Goal: Use online tool/utility: Utilize a website feature to perform a specific function

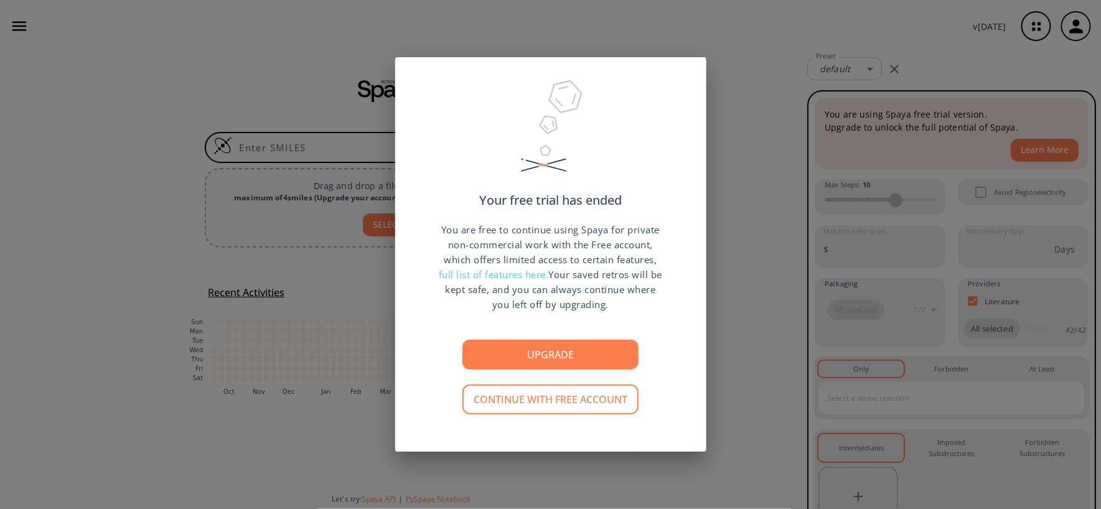
click at [313, 358] on div "Your free trial has ended You are free to continue using Spaya for private non-…" at bounding box center [550, 254] width 1101 height 509
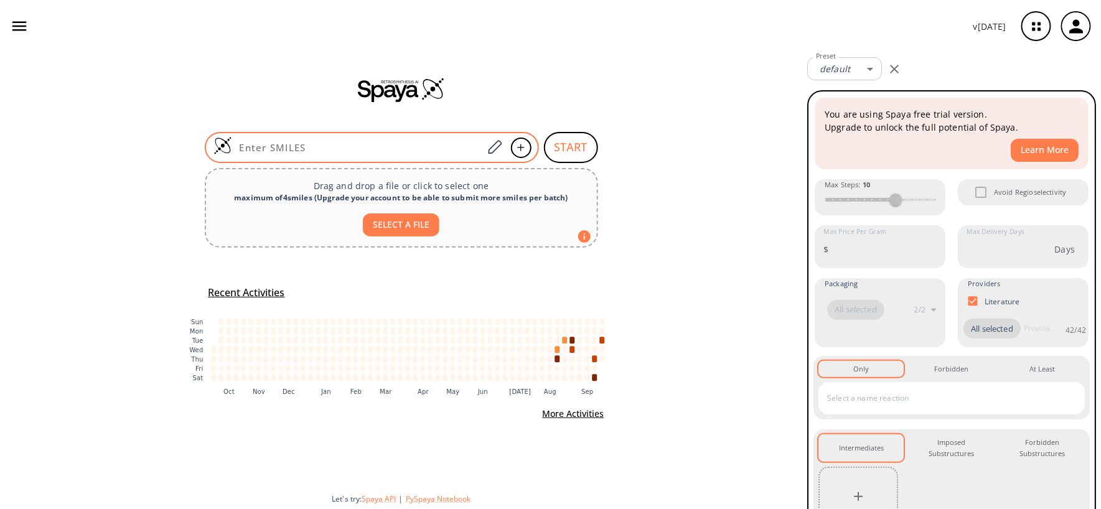
click at [315, 146] on input at bounding box center [357, 147] width 251 height 12
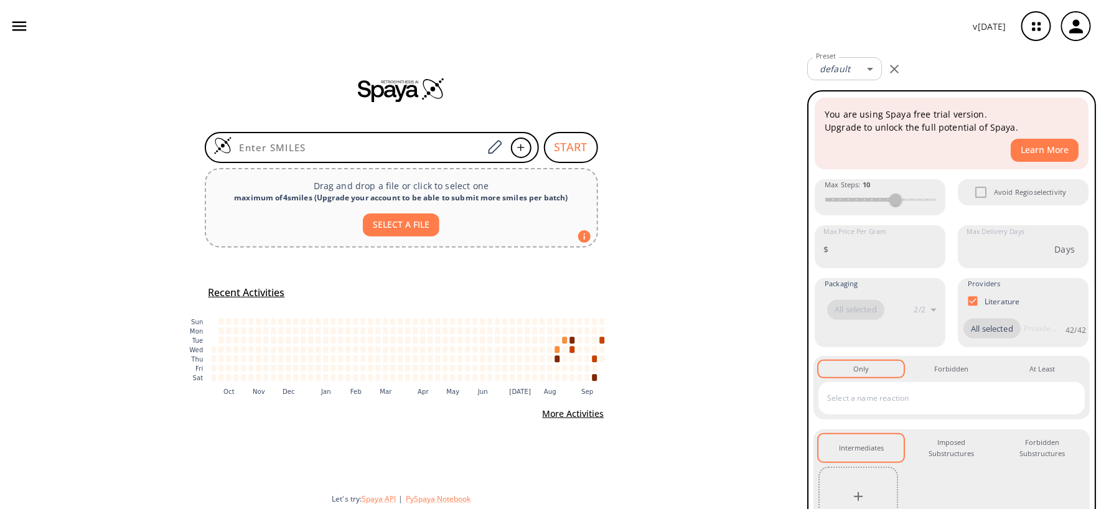
paste input "BrC1C(C#N)=C(O)CC(C)(C)C1"
type input "BrC1C(C#N)=C(O)CC(C)(C)C1"
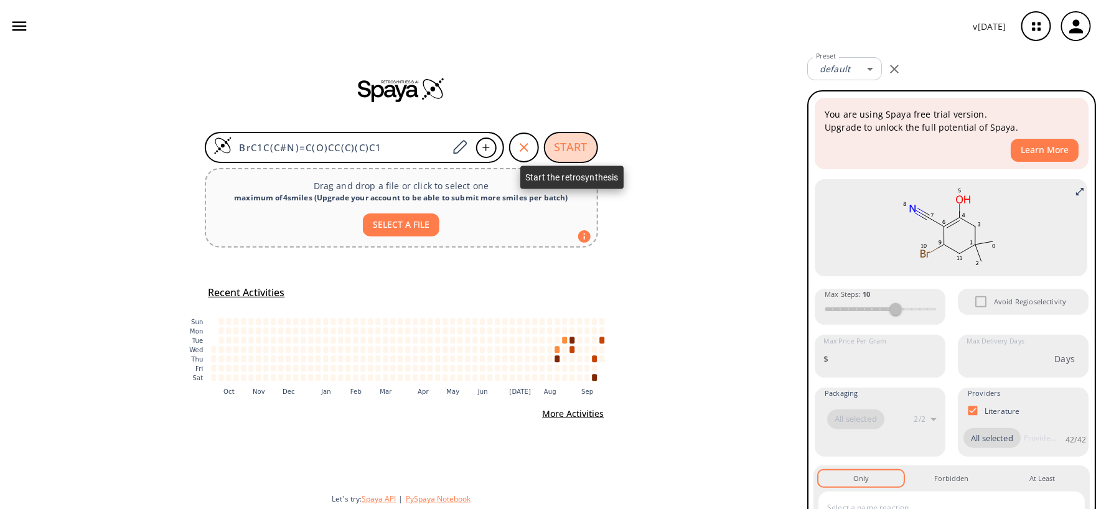
click at [584, 154] on button "START" at bounding box center [571, 147] width 54 height 31
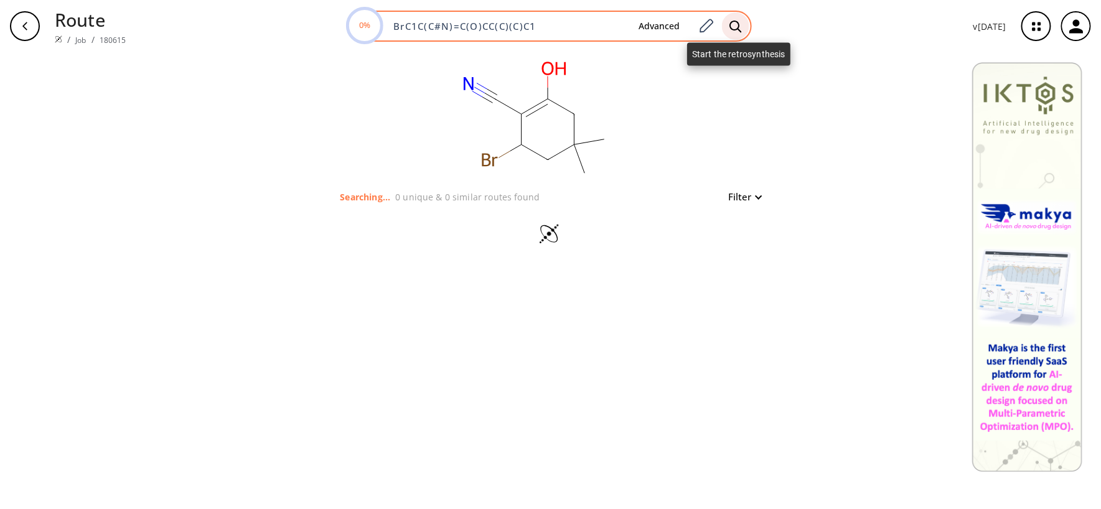
click at [735, 27] on icon at bounding box center [735, 26] width 12 height 13
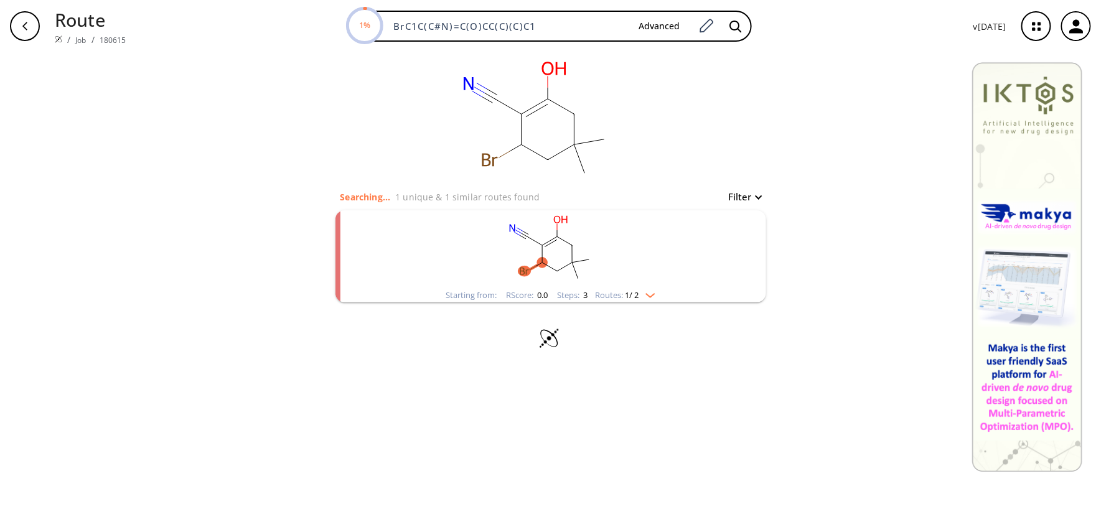
click at [580, 268] on rect "clusters" at bounding box center [551, 249] width 324 height 78
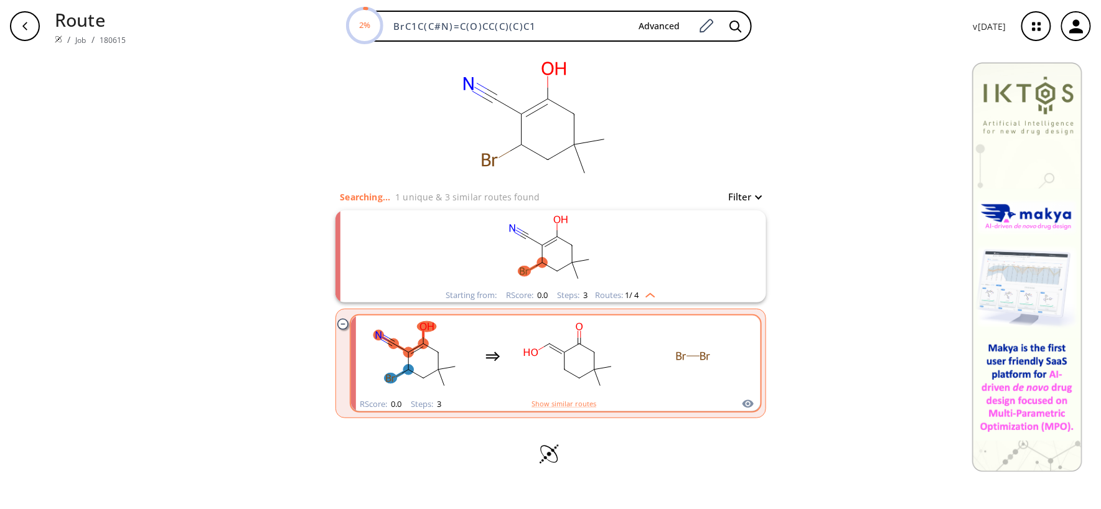
click at [585, 369] on rect "clusters" at bounding box center [569, 356] width 112 height 78
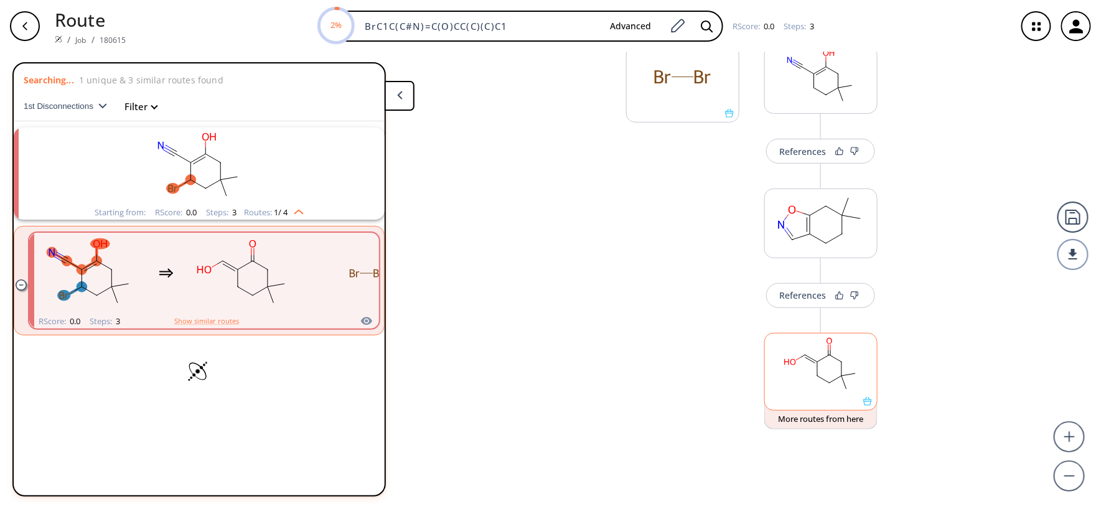
scroll to position [207, 0]
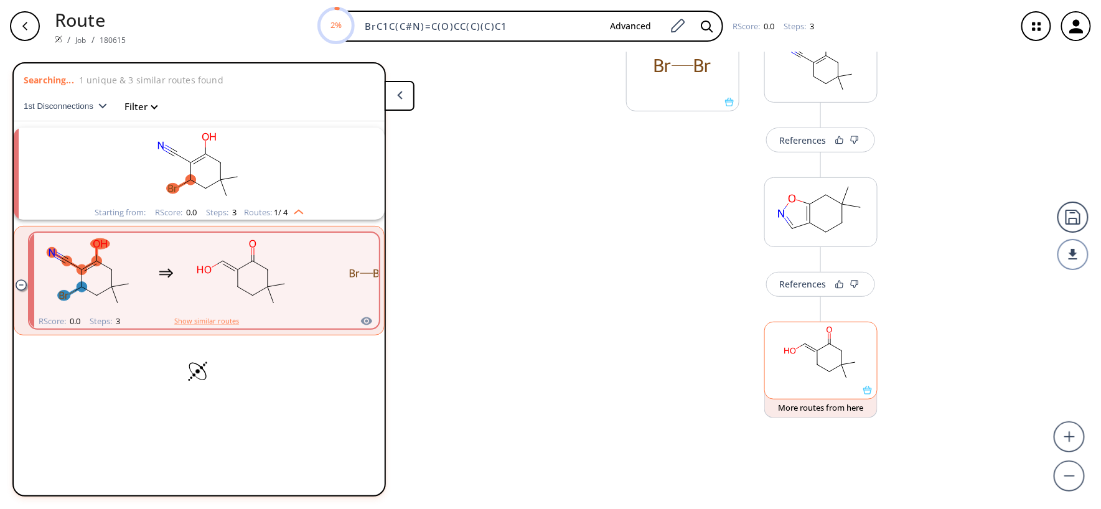
click at [781, 364] on rect at bounding box center [821, 353] width 112 height 63
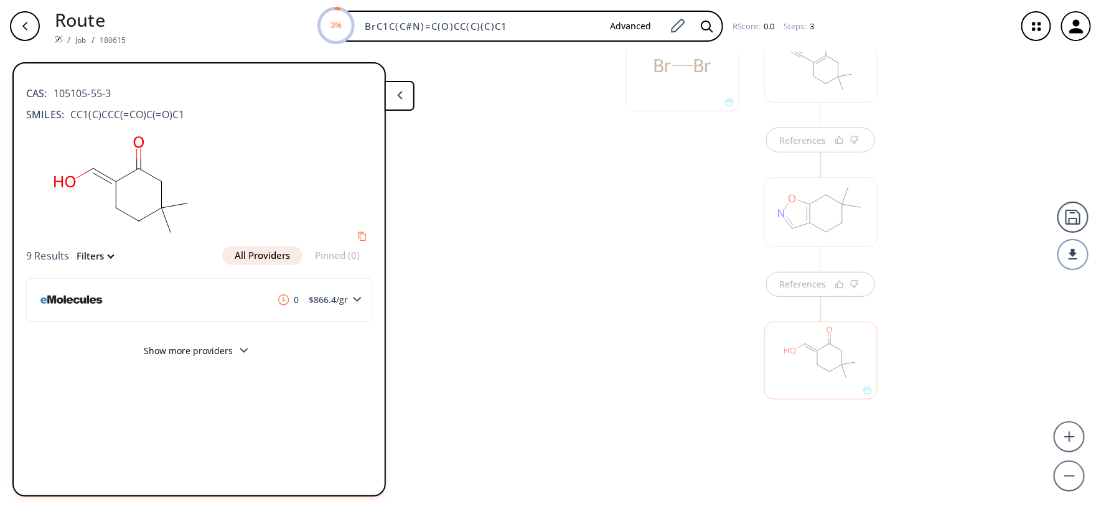
scroll to position [124, 0]
click at [819, 312] on div at bounding box center [820, 293] width 113 height 69
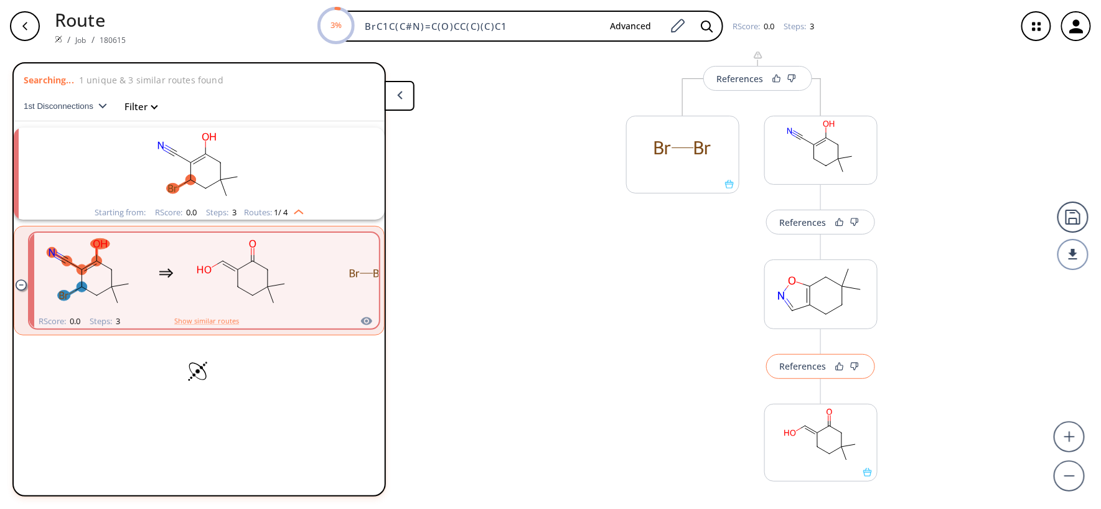
click at [803, 362] on div "References" at bounding box center [802, 366] width 47 height 8
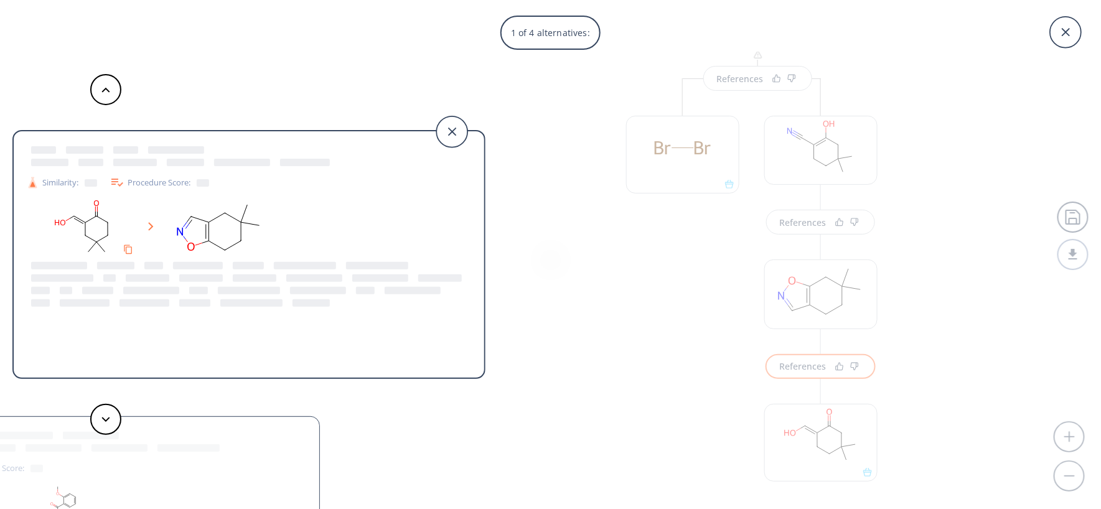
click at [61, 224] on icon at bounding box center [62, 223] width 5 height 6
click at [101, 228] on rect at bounding box center [82, 227] width 112 height 63
drag, startPoint x: 101, startPoint y: 228, endPoint x: 108, endPoint y: 227, distance: 6.3
click at [102, 228] on rect at bounding box center [82, 227] width 112 height 63
click at [108, 231] on ellipse at bounding box center [107, 234] width 7 height 7
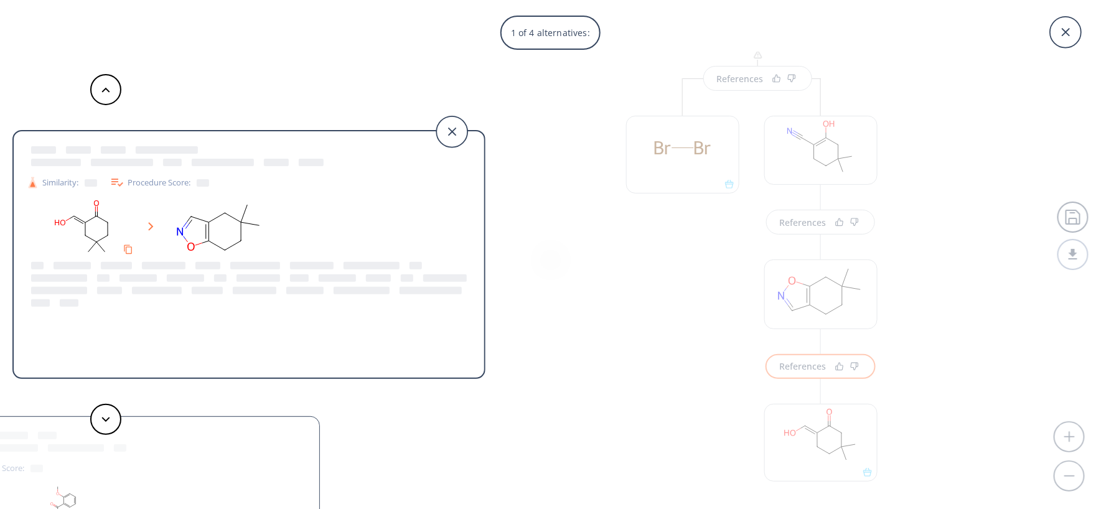
click at [758, 419] on div "1 of 4 alternatives: Similarity: Procedure Score: Similarity: Procedure Score: …" at bounding box center [550, 254] width 1101 height 509
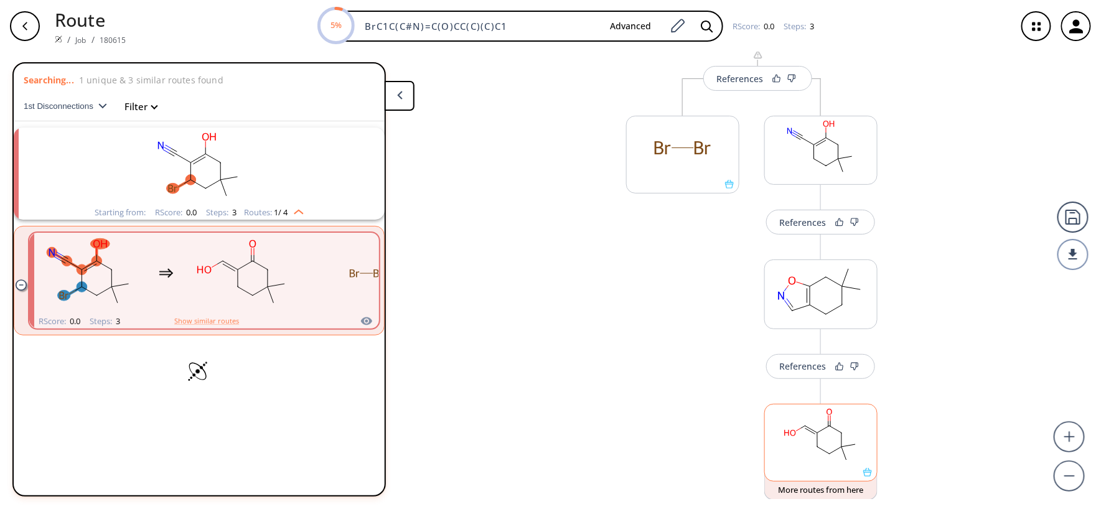
click at [827, 449] on rect at bounding box center [821, 435] width 112 height 63
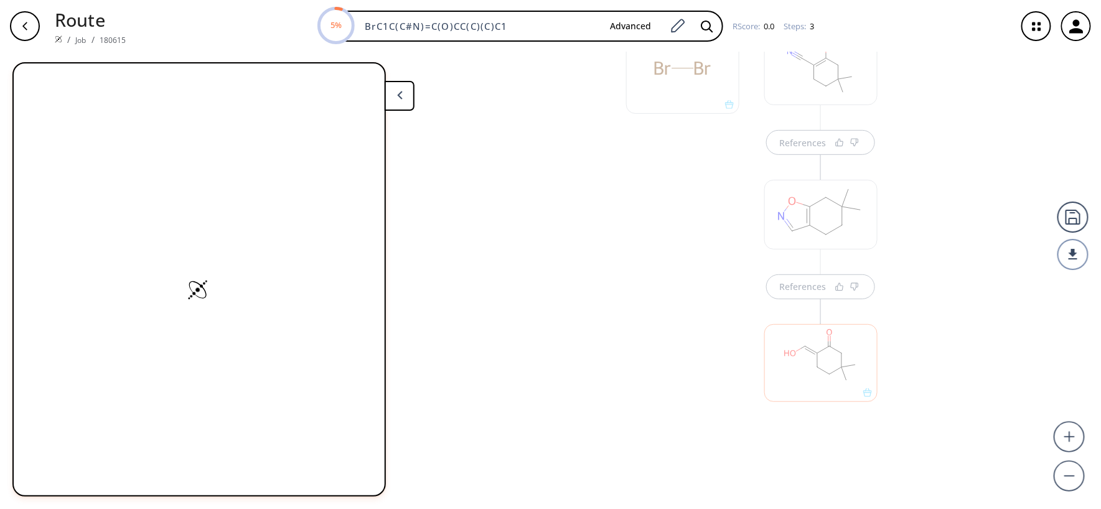
scroll to position [207, 0]
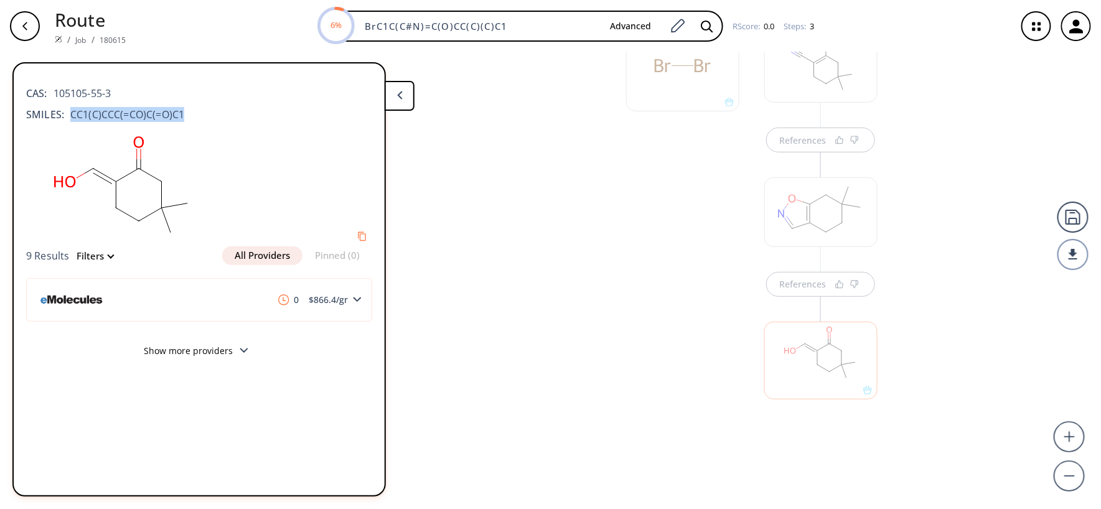
drag, startPoint x: 181, startPoint y: 110, endPoint x: 66, endPoint y: 115, distance: 115.2
click at [66, 115] on div "SMILES: CC1(C)CCC(=CO)C(=O)C1" at bounding box center [199, 114] width 346 height 15
copy span "CC1(C)CCC(=CO)C(=O)C1"
click at [704, 256] on div at bounding box center [683, 235] width 126 height 478
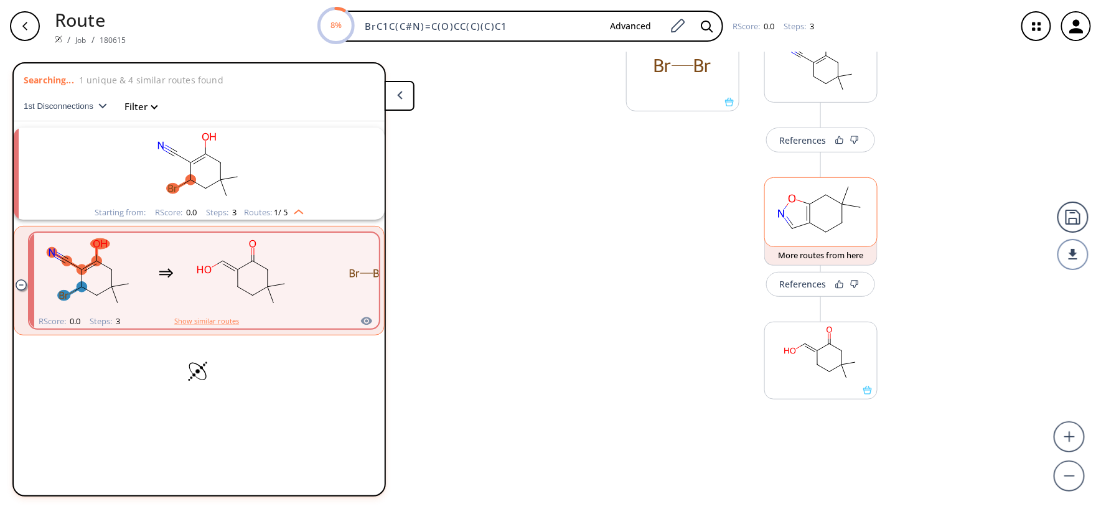
click at [844, 233] on rect at bounding box center [821, 209] width 112 height 63
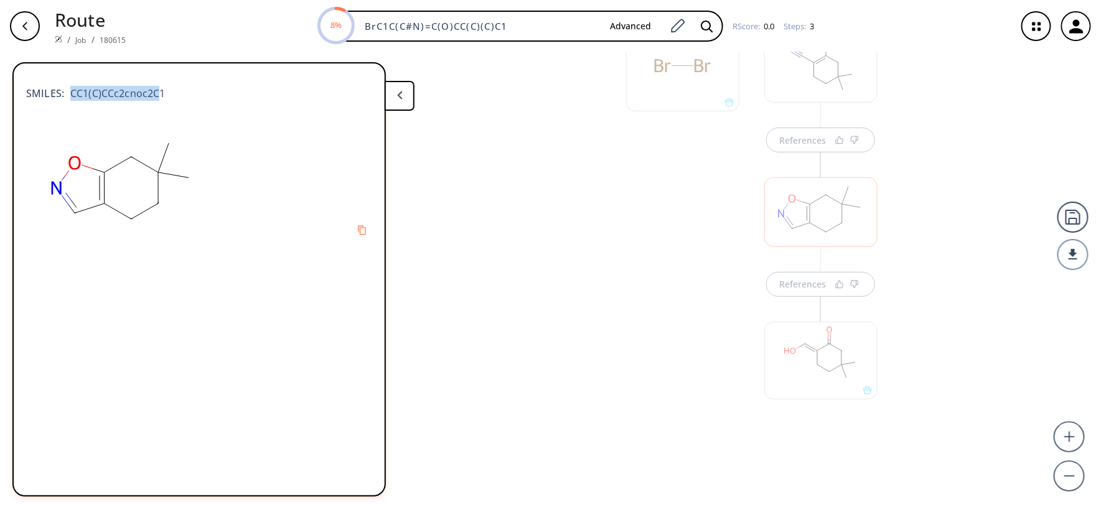
drag, startPoint x: 88, startPoint y: 86, endPoint x: 64, endPoint y: 95, distance: 25.2
click at [64, 93] on span "CC1(C)CCc2cnoc2C1" at bounding box center [114, 93] width 101 height 15
click at [163, 92] on div "SMILES: CC1(C)CCc2cnoc2C1" at bounding box center [199, 86] width 346 height 27
drag, startPoint x: 166, startPoint y: 90, endPoint x: 65, endPoint y: 100, distance: 101.4
click at [65, 100] on div "SMILES: CC1(C)CCc2cnoc2C1" at bounding box center [199, 97] width 346 height 49
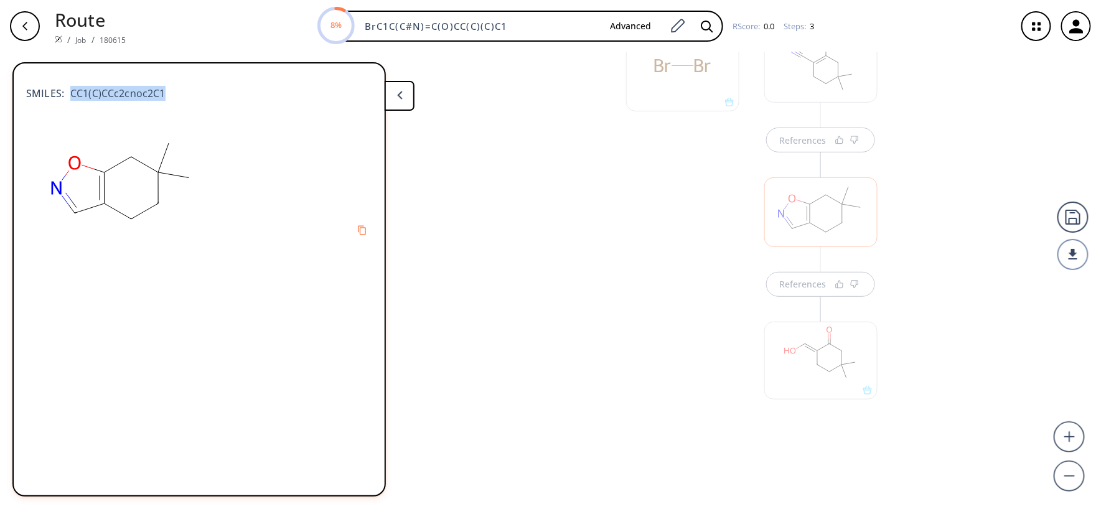
copy span "CC1(C)CCc2cnoc2C1"
click at [676, 353] on div at bounding box center [683, 400] width 126 height 478
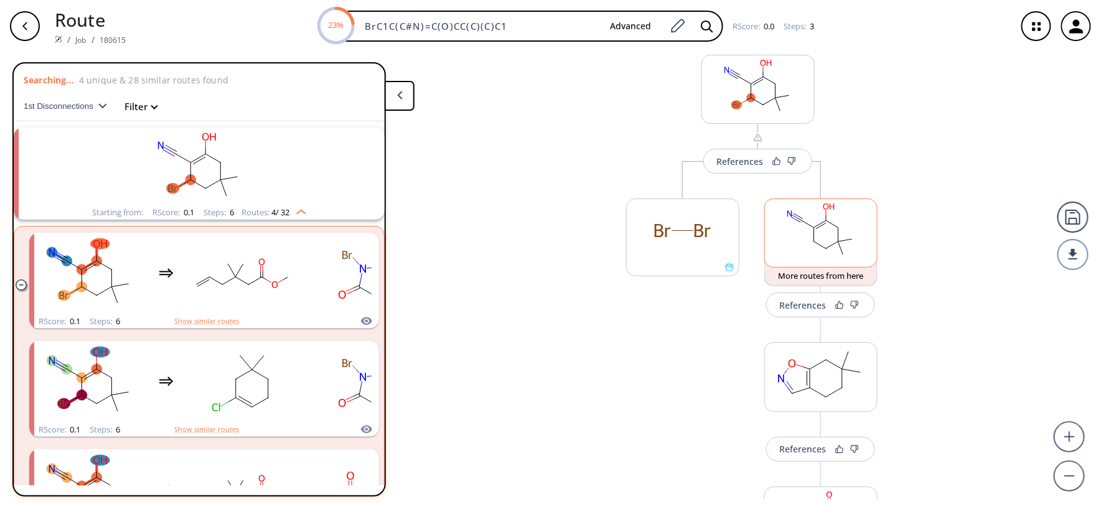
click at [794, 258] on rect at bounding box center [821, 230] width 112 height 63
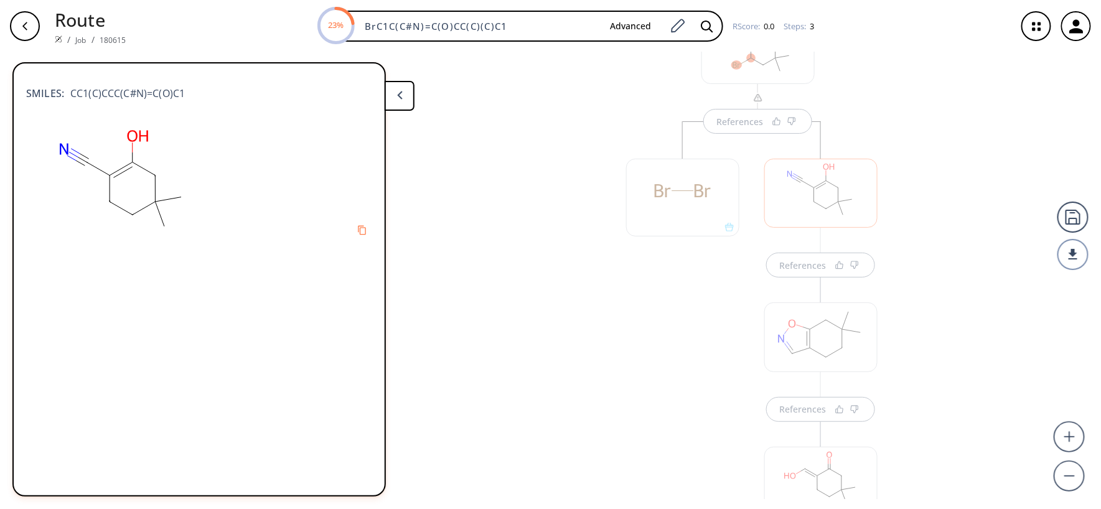
scroll to position [0, 0]
click at [655, 345] on div at bounding box center [683, 441] width 126 height 478
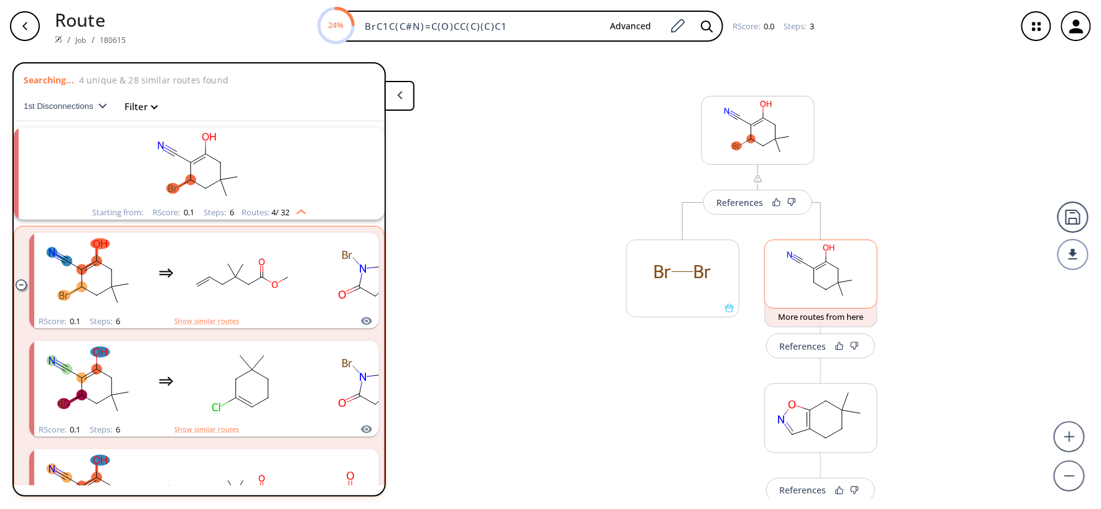
click at [800, 294] on rect at bounding box center [821, 271] width 112 height 63
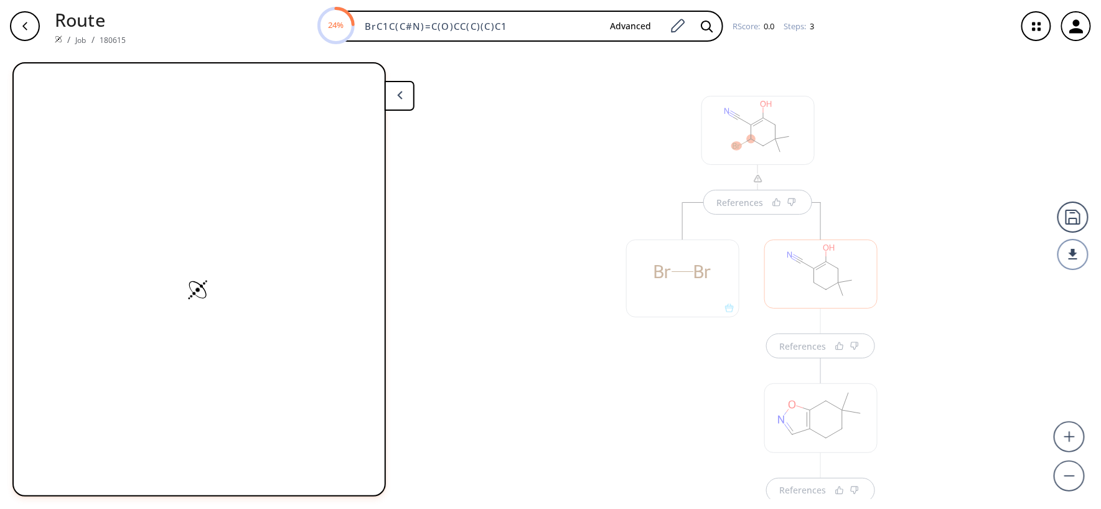
scroll to position [151, 0]
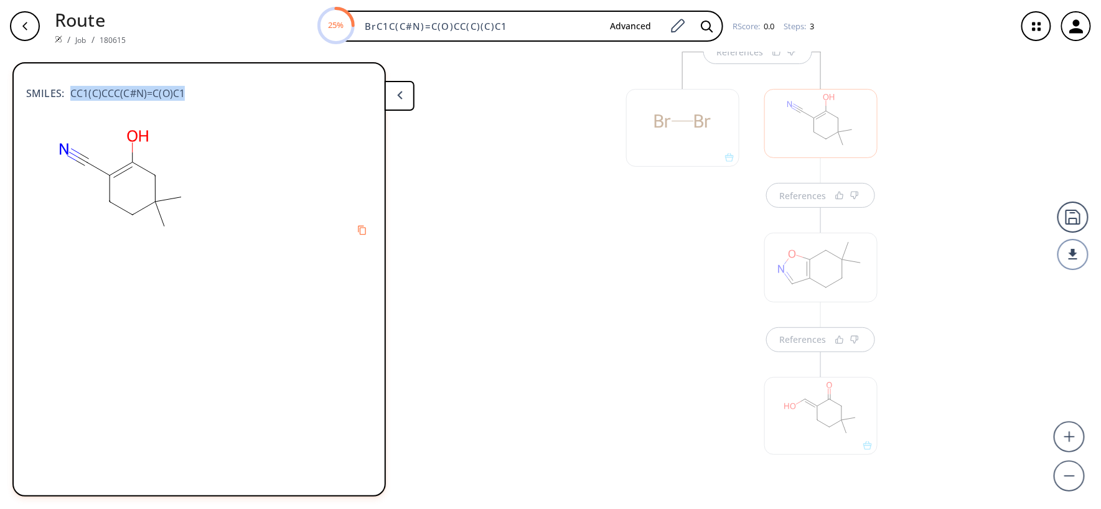
drag, startPoint x: 184, startPoint y: 82, endPoint x: 67, endPoint y: 93, distance: 117.5
click at [67, 93] on div "SMILES: CC1(C)CCC(C#N)=C(O)C1" at bounding box center [199, 86] width 346 height 27
copy span "CC1(C)CCC(C#N)=C(O)C1"
click at [633, 225] on div at bounding box center [683, 441] width 126 height 478
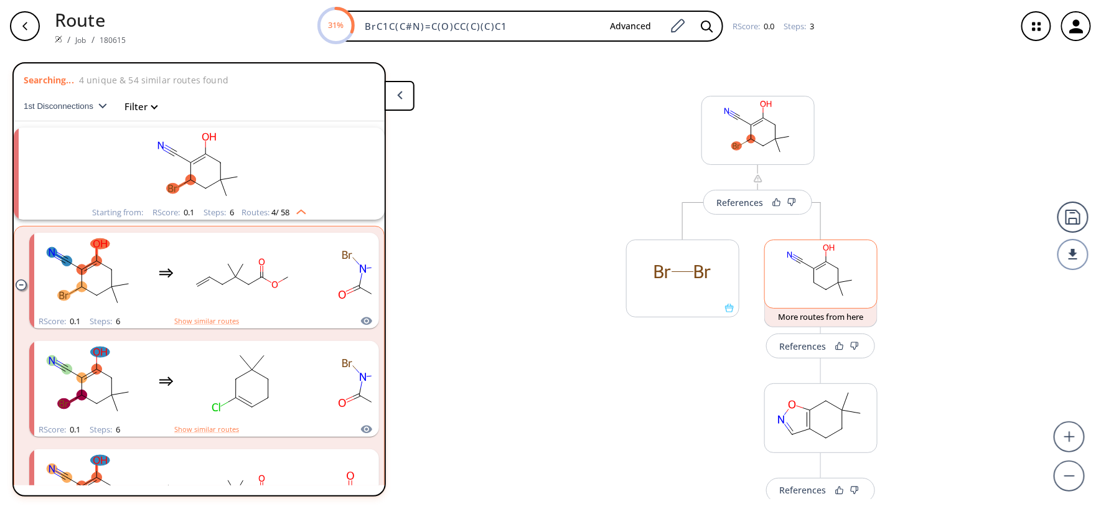
click at [836, 281] on ellipse at bounding box center [838, 283] width 9 height 9
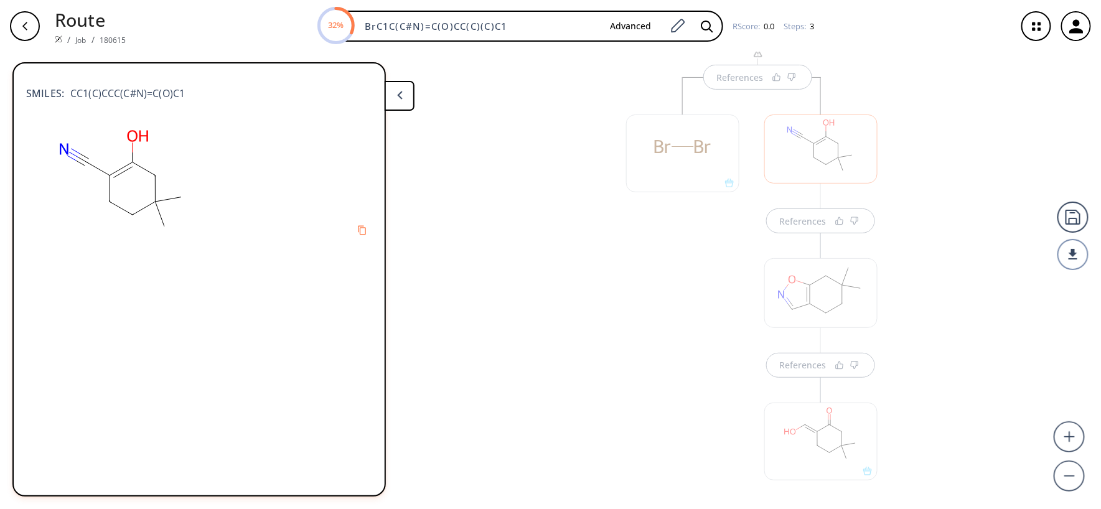
scroll to position [151, 0]
click at [809, 300] on div at bounding box center [820, 267] width 113 height 69
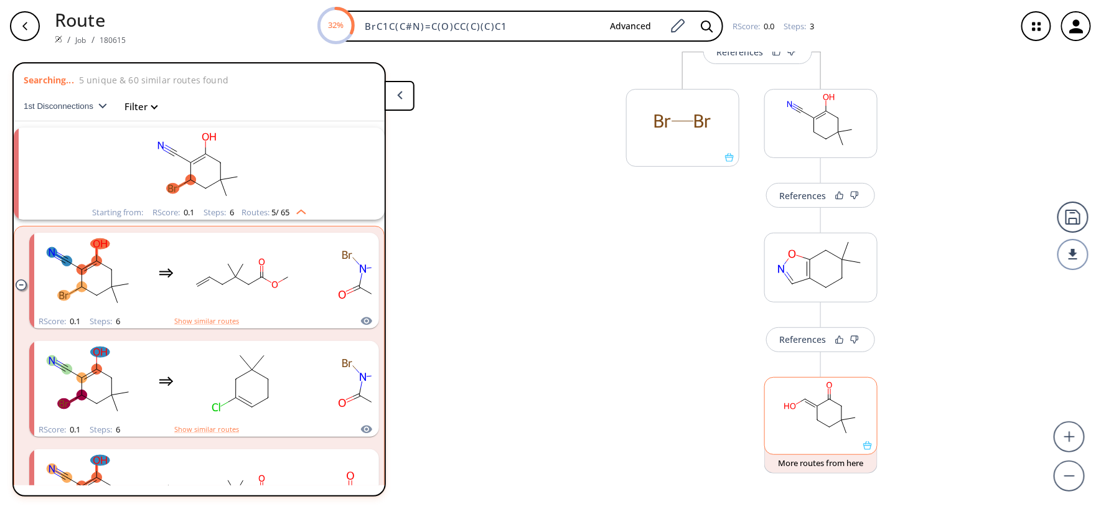
click at [818, 416] on rect at bounding box center [821, 409] width 112 height 63
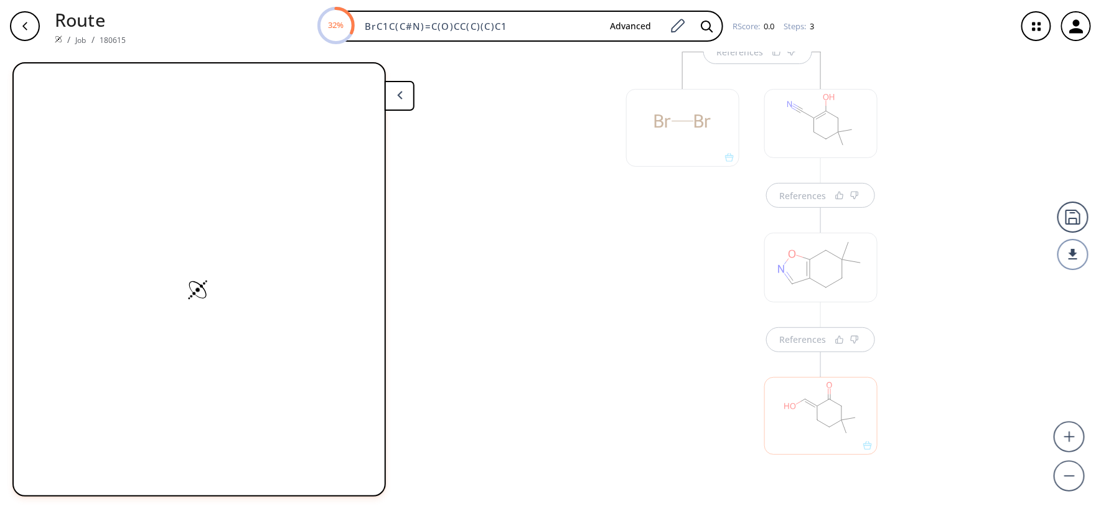
scroll to position [207, 0]
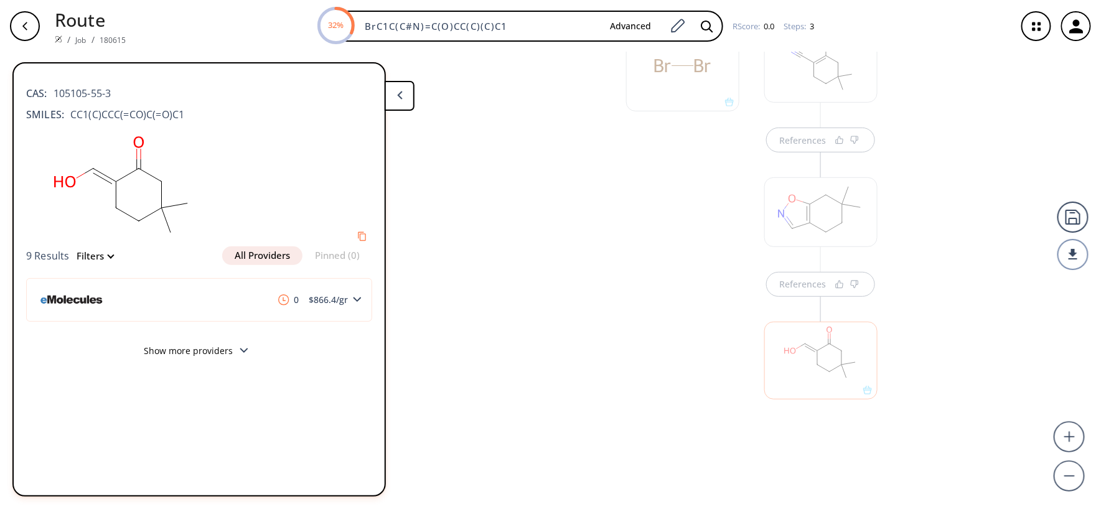
click at [800, 230] on div at bounding box center [820, 211] width 113 height 69
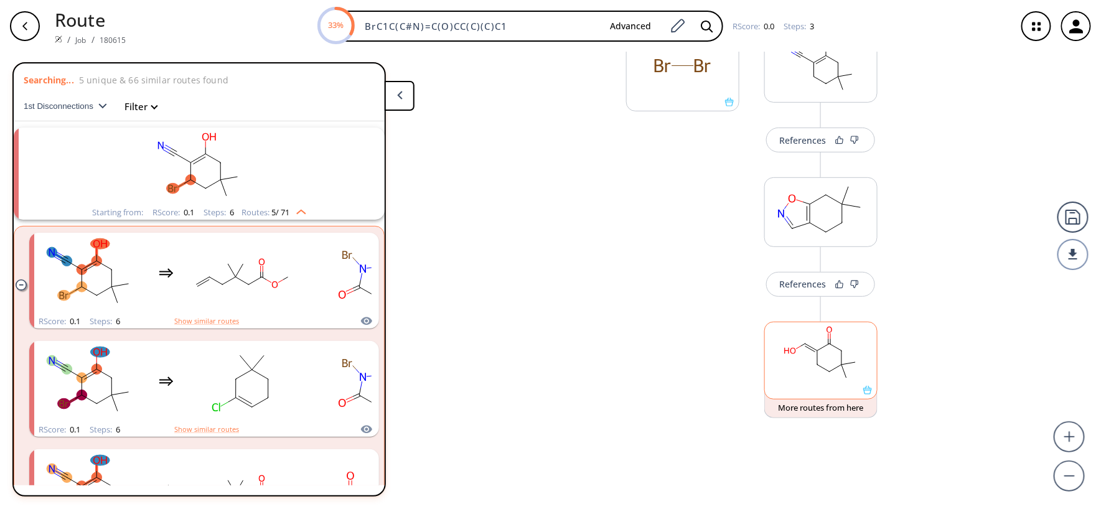
click at [817, 365] on icon at bounding box center [823, 368] width 12 height 7
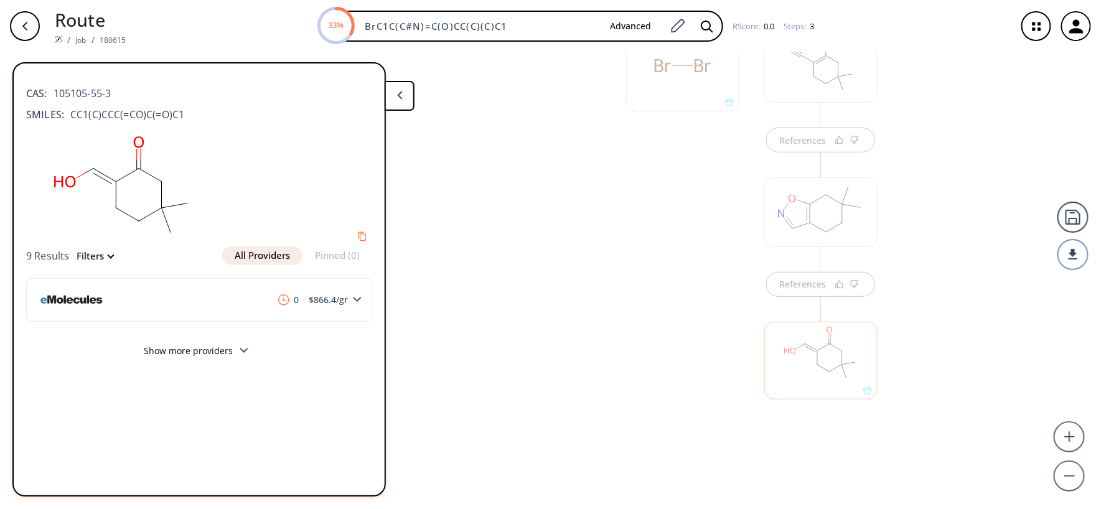
click at [11, 25] on div "button" at bounding box center [25, 26] width 30 height 30
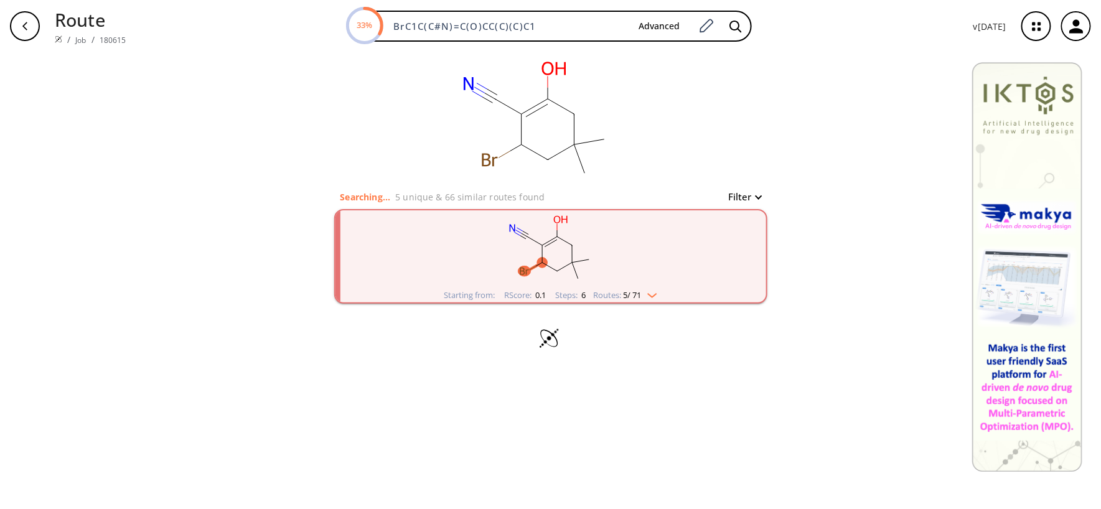
click at [548, 259] on rect "clusters" at bounding box center [551, 249] width 324 height 78
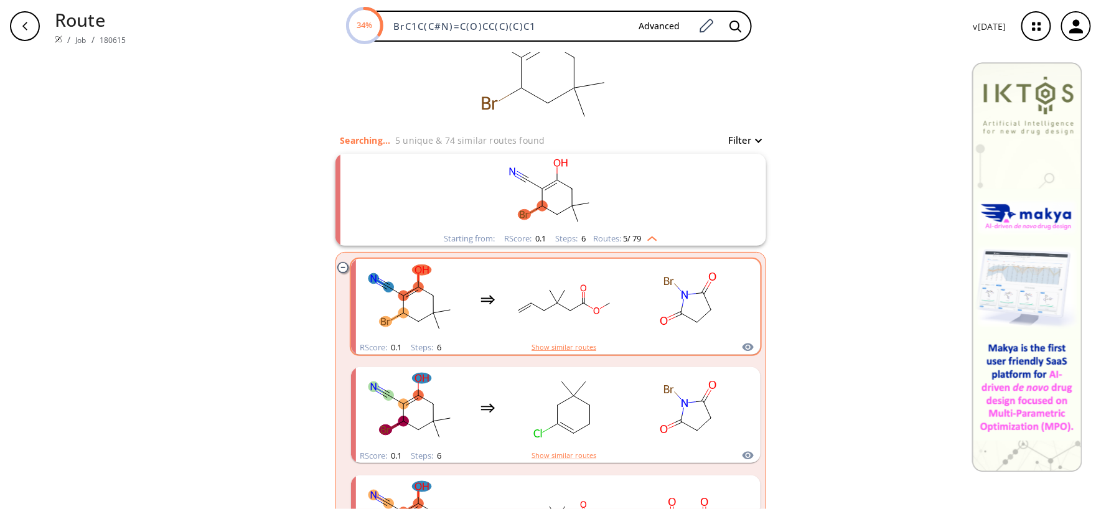
scroll to position [83, 0]
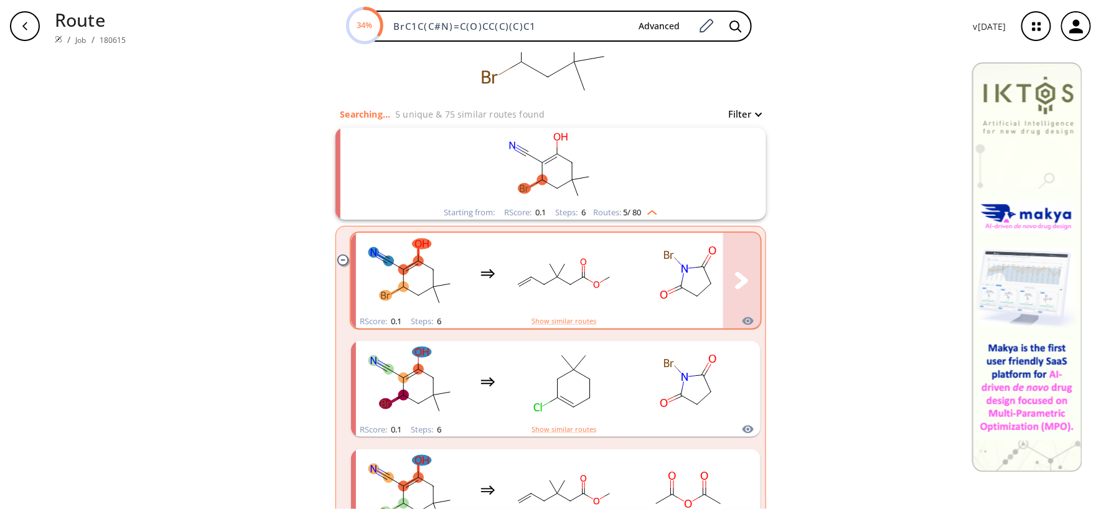
click at [575, 301] on rect "clusters" at bounding box center [564, 274] width 112 height 78
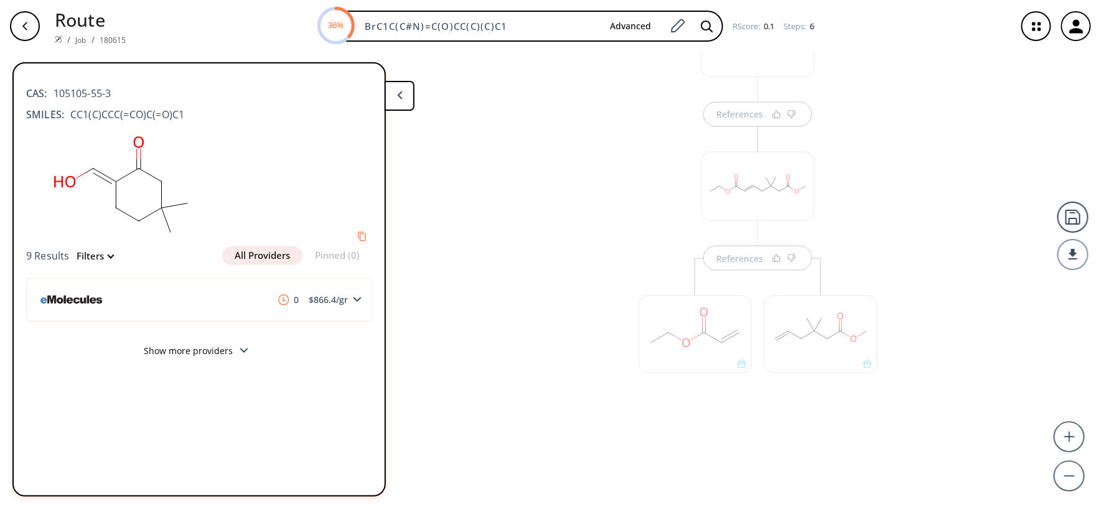
scroll to position [83, 0]
click at [805, 230] on div "References" at bounding box center [820, 251] width 115 height 50
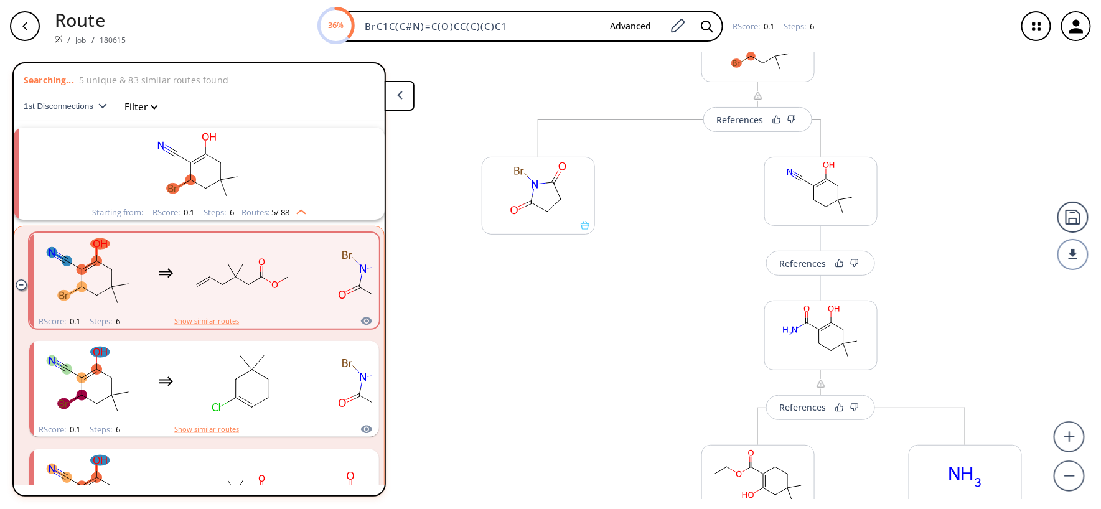
scroll to position [27, 0]
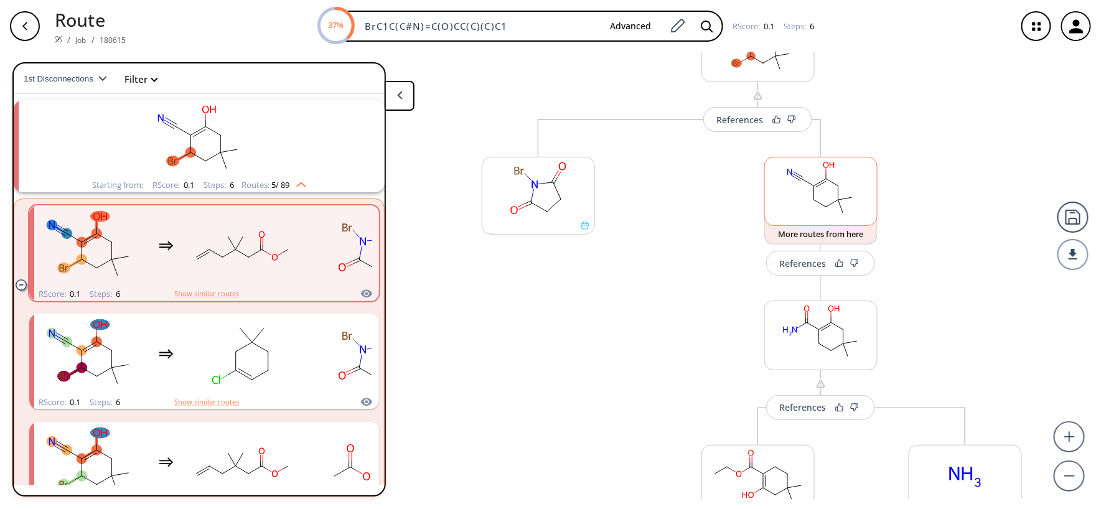
click at [821, 191] on rect at bounding box center [821, 188] width 112 height 63
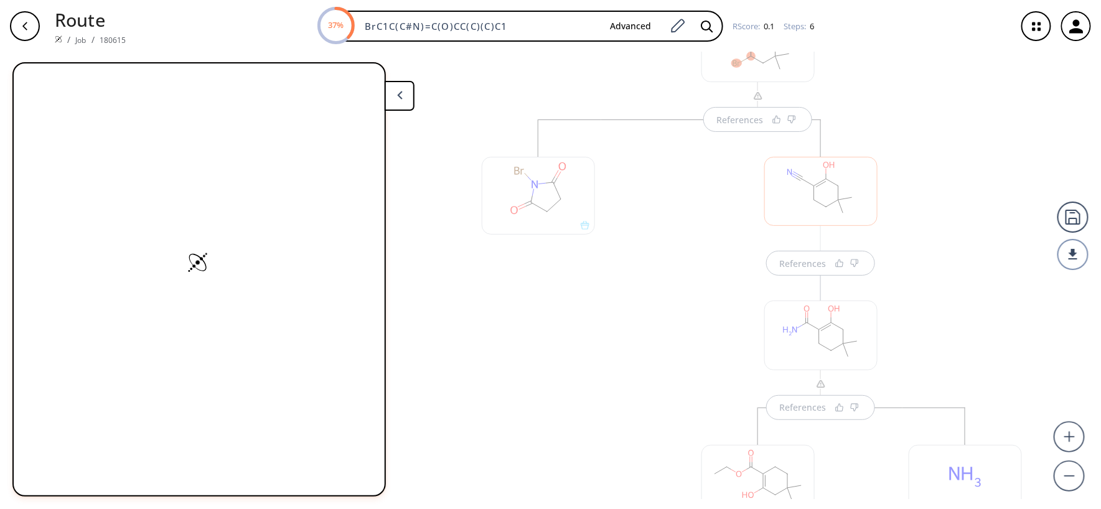
scroll to position [151, 0]
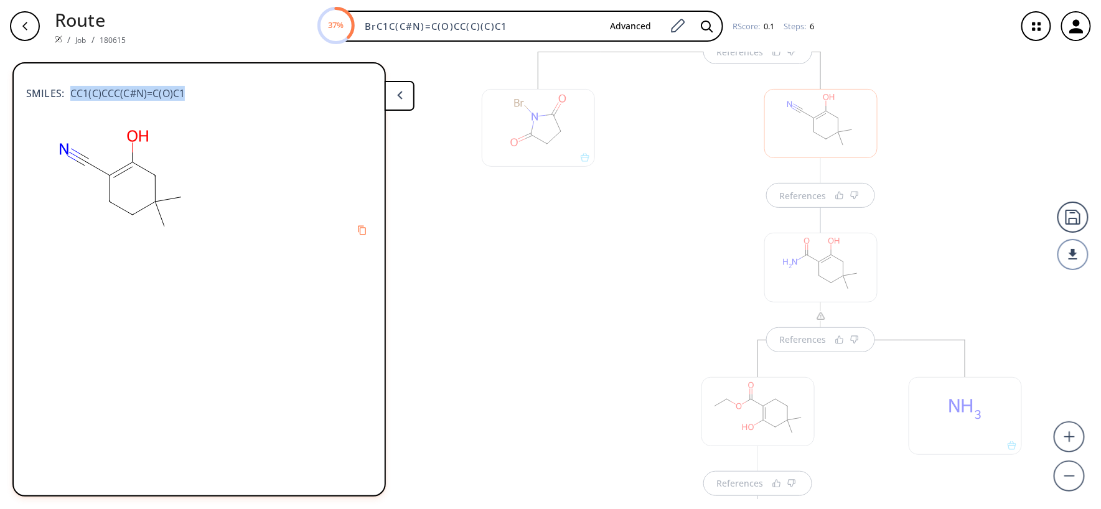
drag, startPoint x: 223, startPoint y: 91, endPoint x: 67, endPoint y: 93, distance: 156.2
click at [67, 93] on div "SMILES: CC1(C)CCC(C#N)=C(O)C1" at bounding box center [199, 86] width 346 height 27
copy span "CC1(C)CCC(C#N)=C(O)C1"
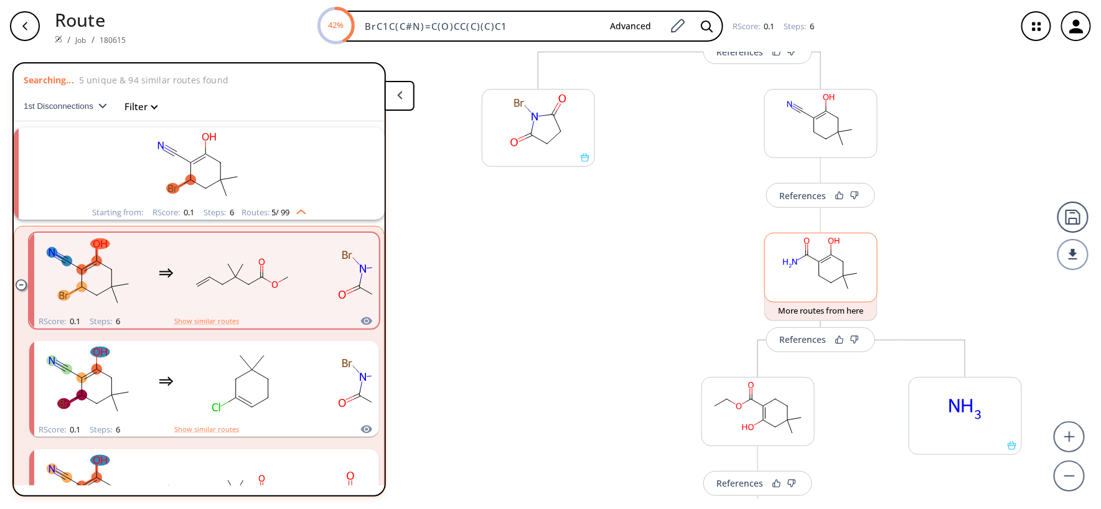
click at [800, 284] on rect at bounding box center [821, 264] width 112 height 63
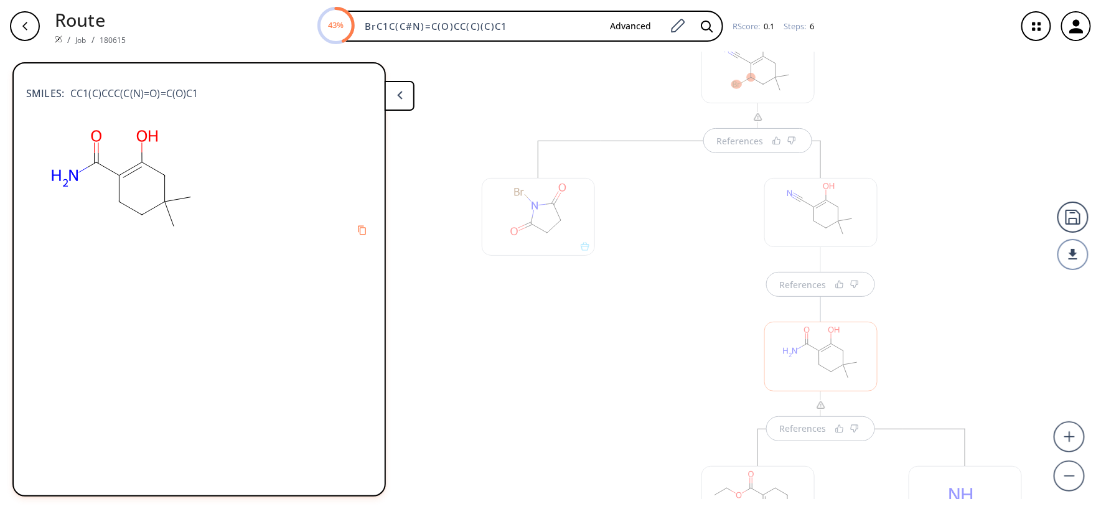
scroll to position [45, 0]
click at [799, 229] on div at bounding box center [820, 228] width 113 height 69
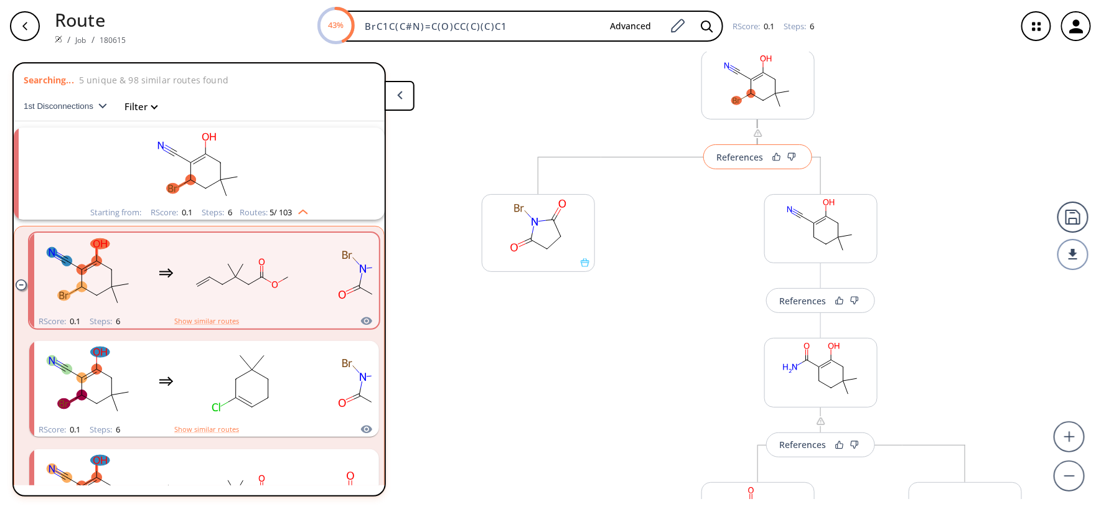
click at [745, 157] on div "References" at bounding box center [739, 157] width 47 height 8
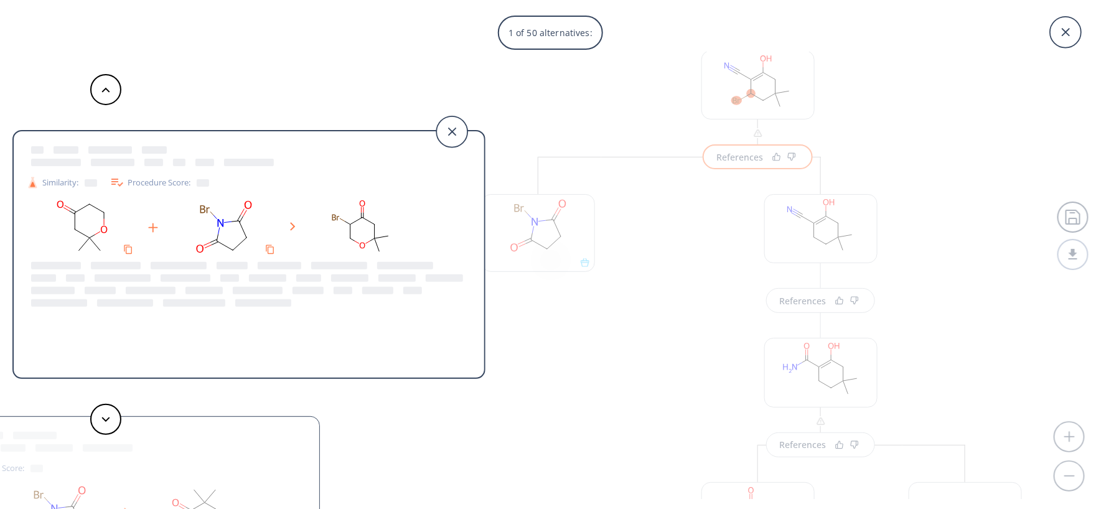
click at [147, 183] on div "Procedure Score:" at bounding box center [160, 182] width 100 height 15
click at [564, 96] on div "49 of 50 alternatives: Similarity: Procedure Score: Similarity: Procedure Score…" at bounding box center [550, 254] width 1101 height 509
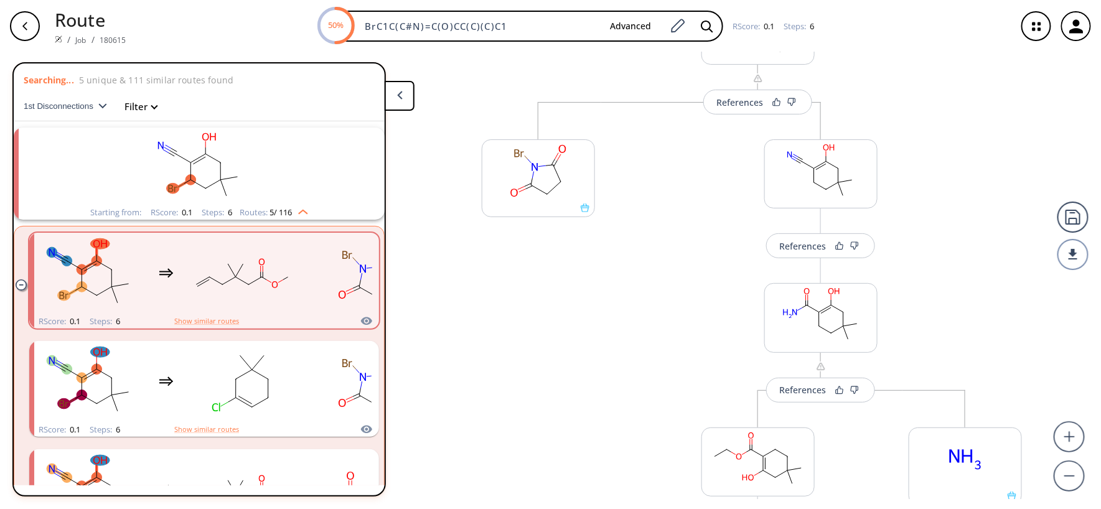
scroll to position [129, 0]
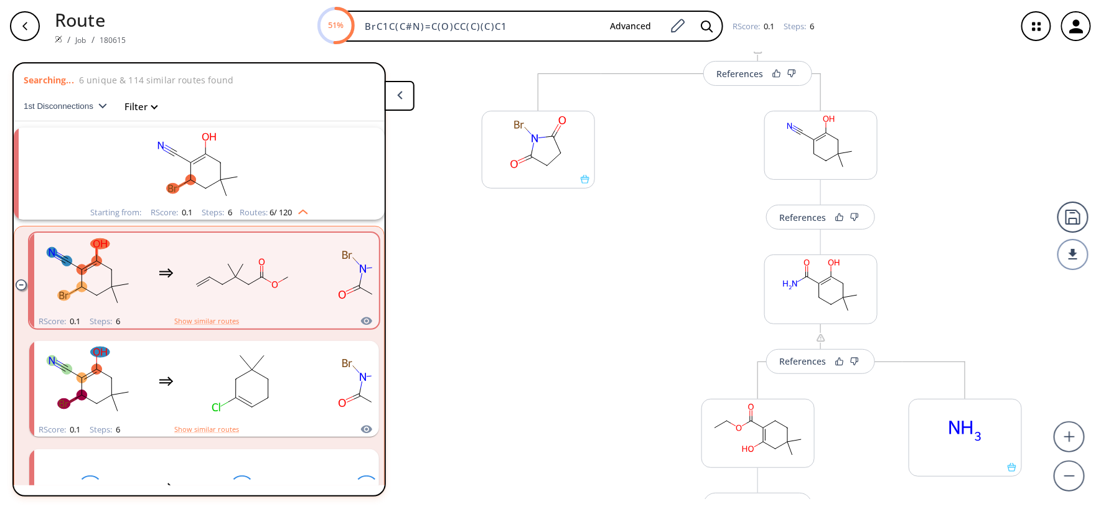
click at [26, 13] on div "button" at bounding box center [25, 26] width 30 height 30
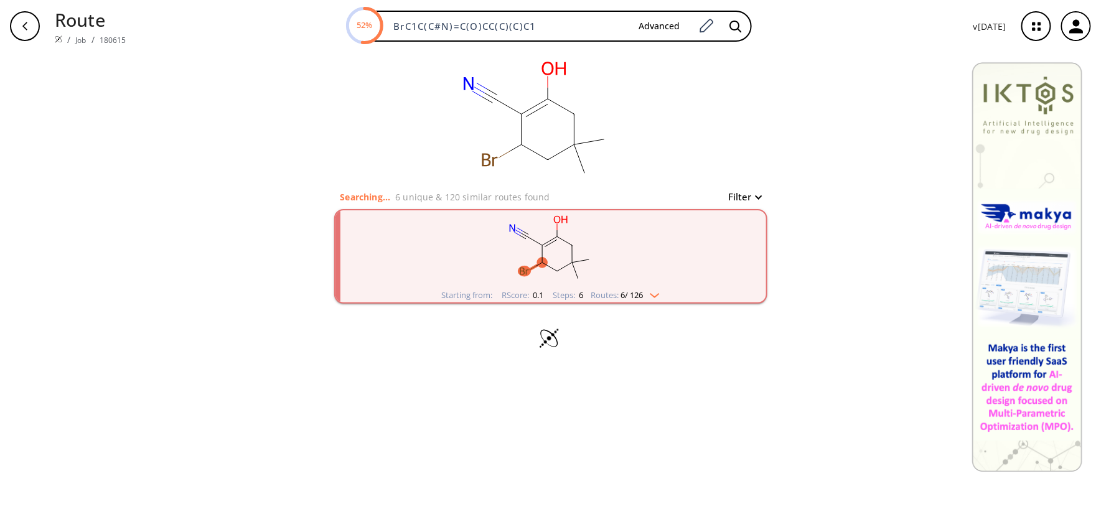
click at [538, 260] on ellipse "clusters" at bounding box center [542, 263] width 11 height 11
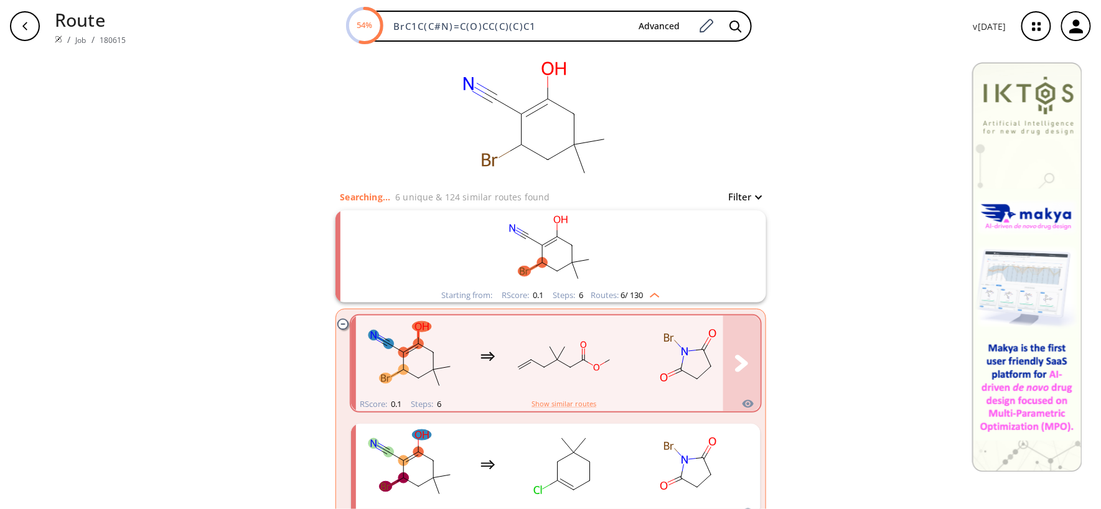
click at [600, 372] on rect "clusters" at bounding box center [564, 356] width 112 height 78
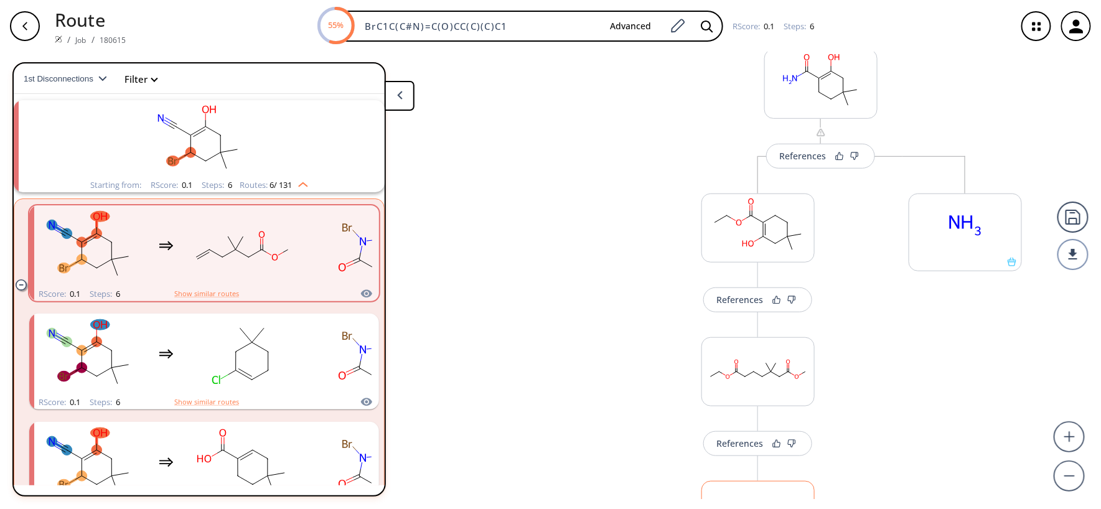
scroll to position [332, 0]
click at [791, 259] on rect at bounding box center [758, 228] width 112 height 63
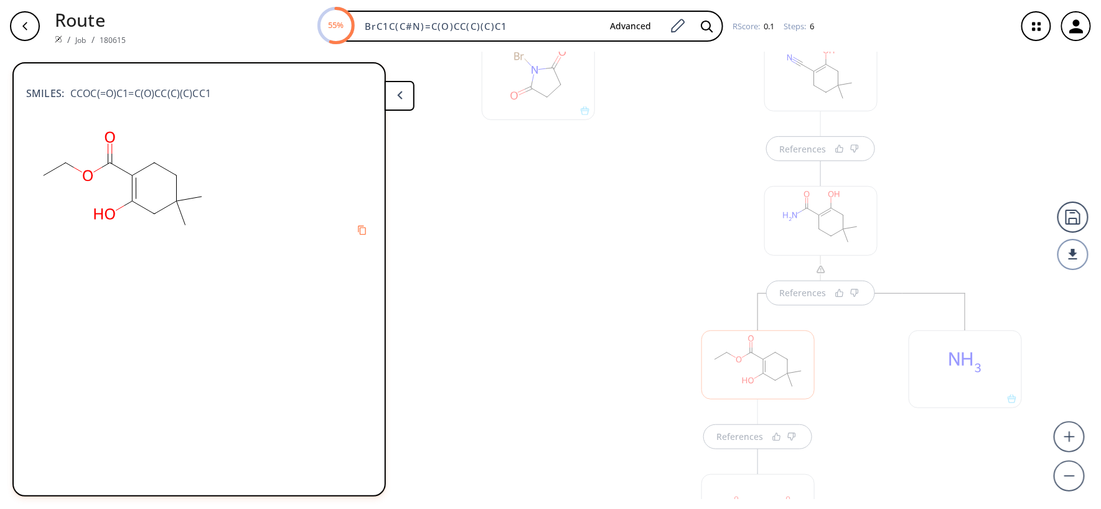
scroll to position [190, 0]
click at [795, 249] on div at bounding box center [820, 228] width 113 height 69
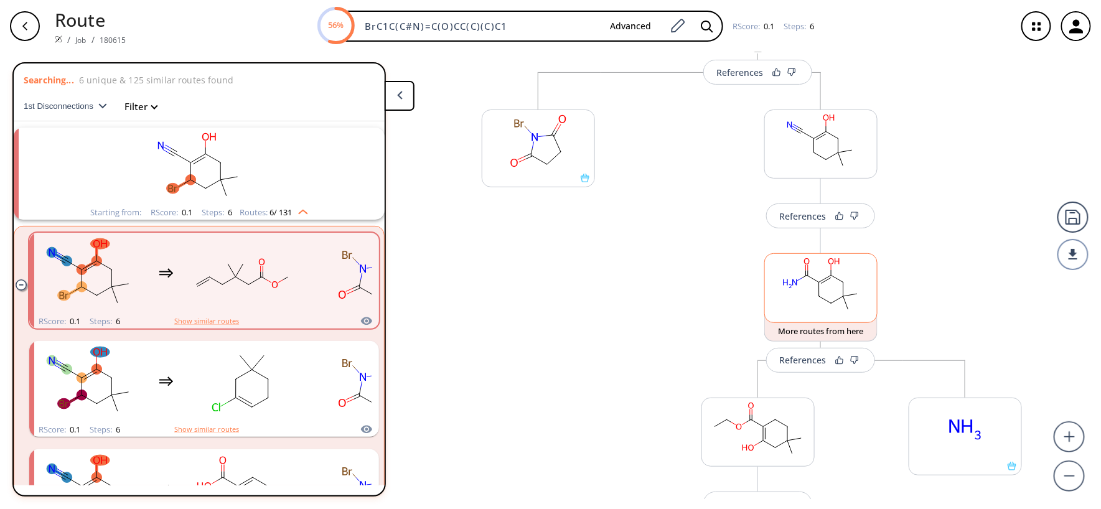
scroll to position [107, 0]
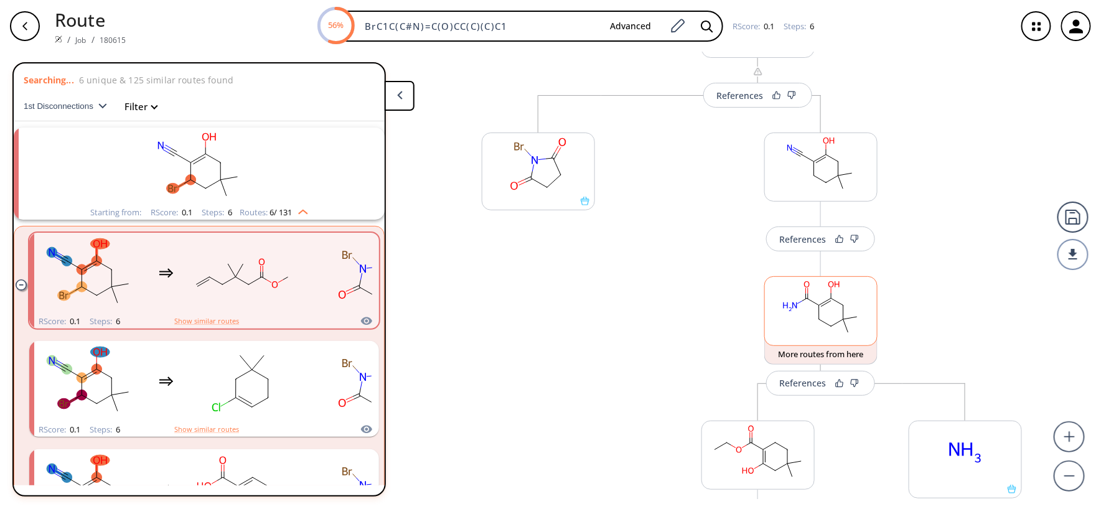
click at [786, 323] on rect at bounding box center [821, 308] width 112 height 63
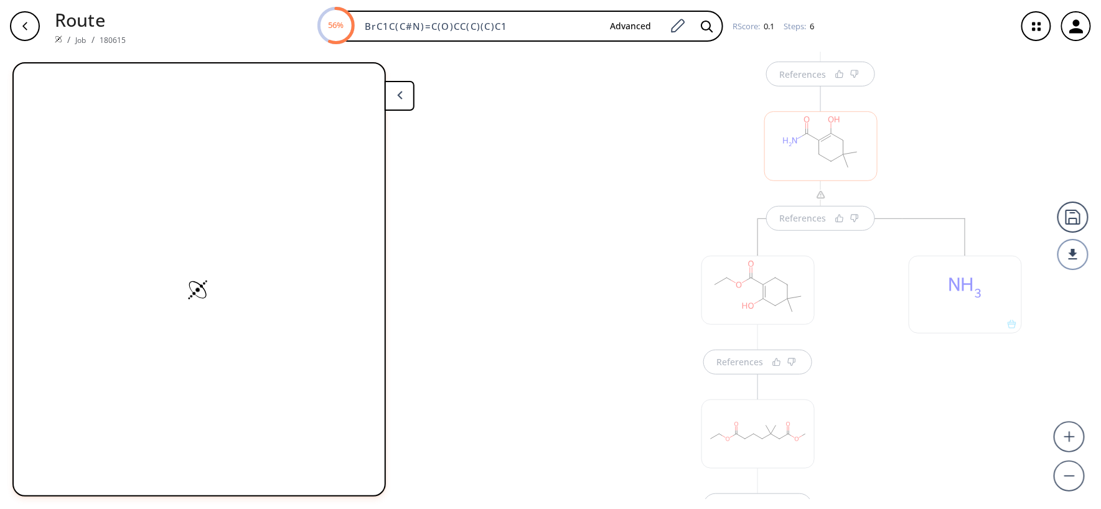
scroll to position [294, 0]
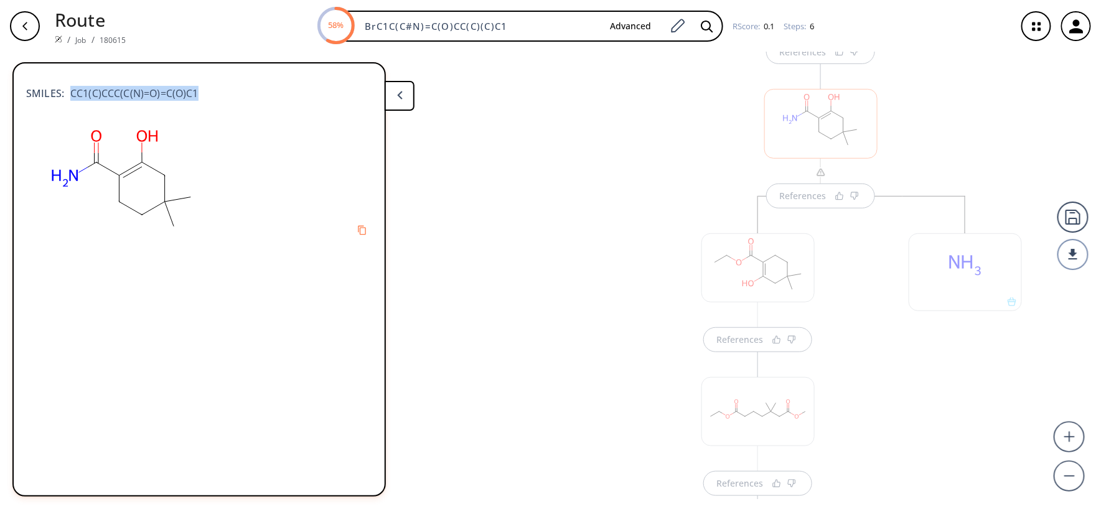
drag, startPoint x: 170, startPoint y: 88, endPoint x: 67, endPoint y: 96, distance: 103.6
click at [67, 96] on div "SMILES: CC1(C)CCC(C(N)=O)=C(O)C1" at bounding box center [199, 86] width 346 height 27
copy span "CC1(C)CCC(C(N)=O)=C(O)C1"
click at [838, 232] on div at bounding box center [820, 228] width 113 height 69
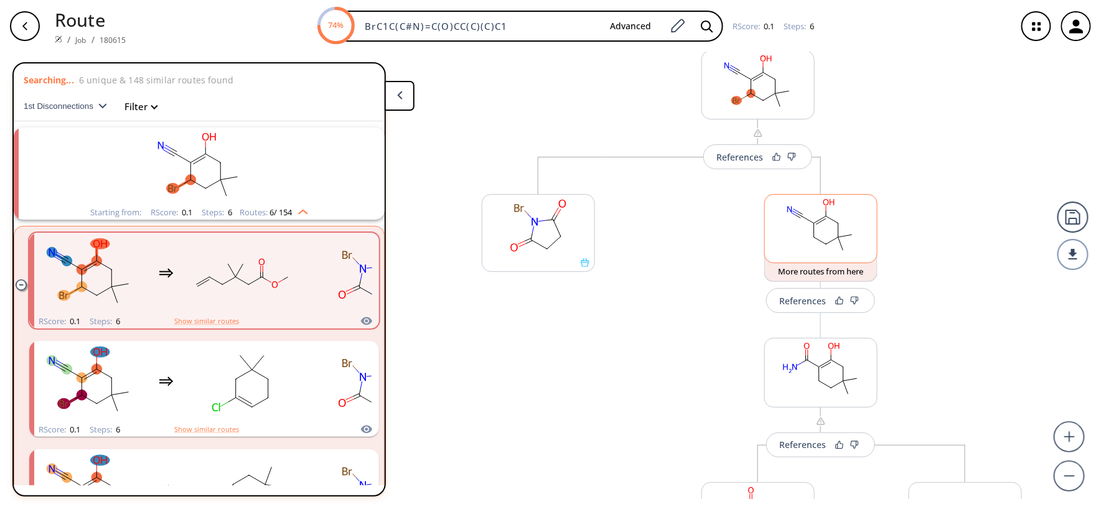
scroll to position [0, 0]
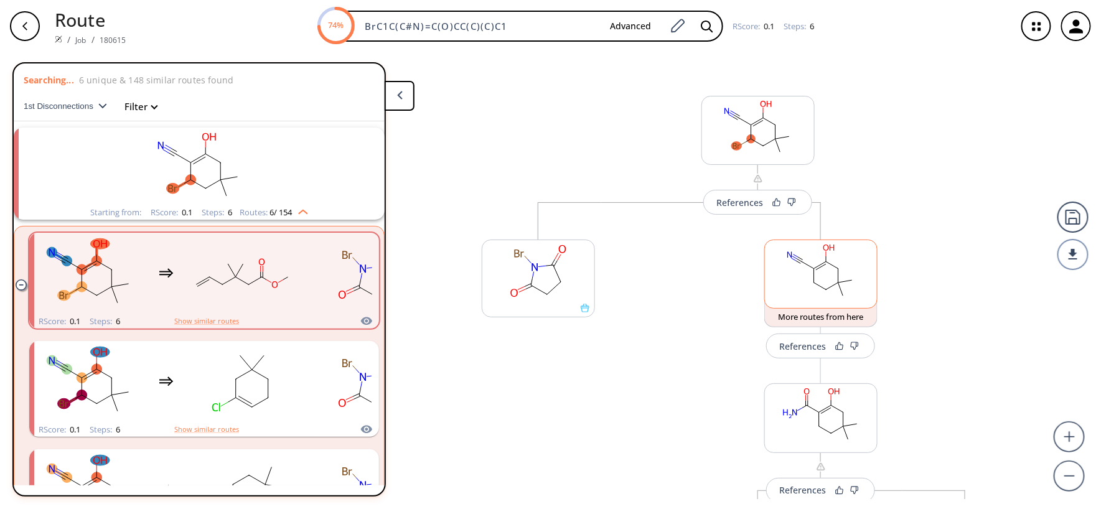
click at [808, 290] on rect at bounding box center [821, 271] width 112 height 63
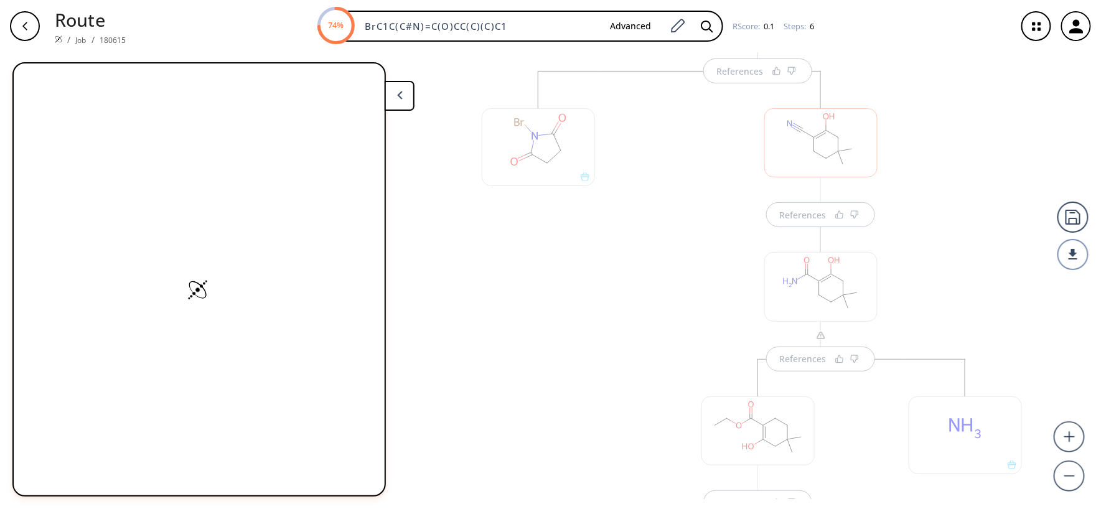
scroll to position [151, 0]
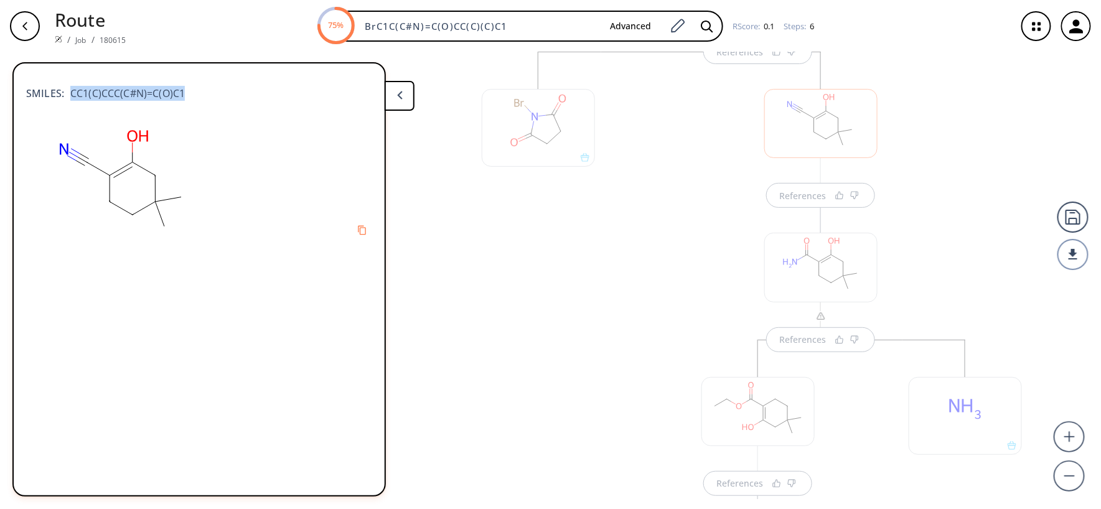
drag, startPoint x: 188, startPoint y: 98, endPoint x: 67, endPoint y: 99, distance: 121.3
click at [67, 99] on div "SMILES: CC1(C)CCC(C#N)=C(O)C1" at bounding box center [199, 86] width 346 height 27
copy span "CC1(C)CCC(C#N)=C(O)C1"
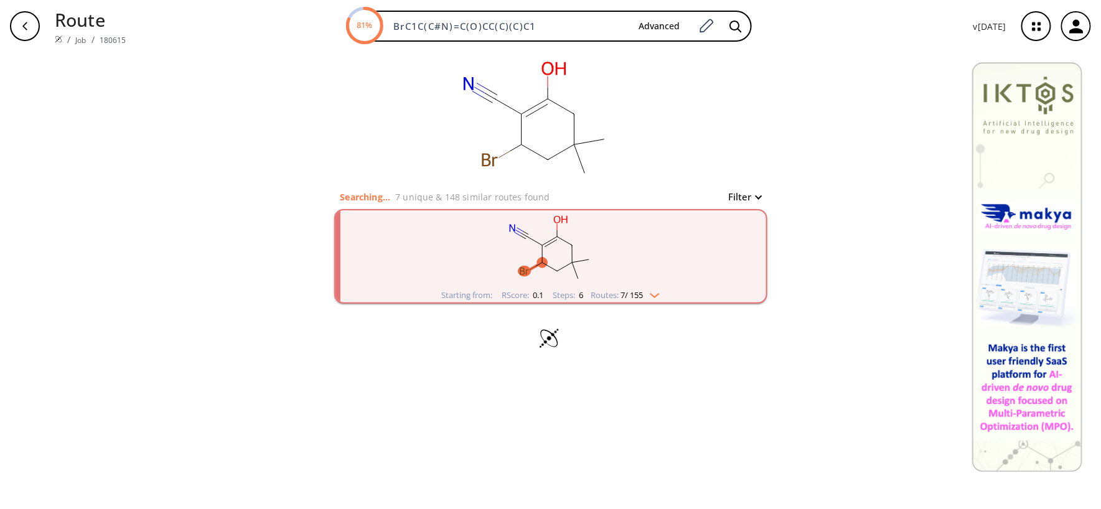
click at [602, 249] on rect "clusters" at bounding box center [551, 249] width 324 height 78
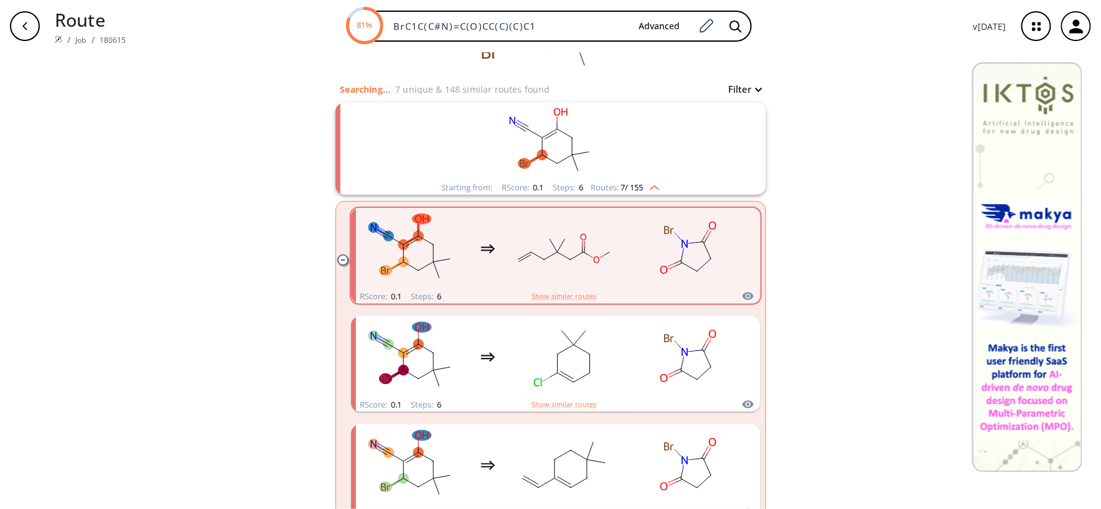
scroll to position [166, 0]
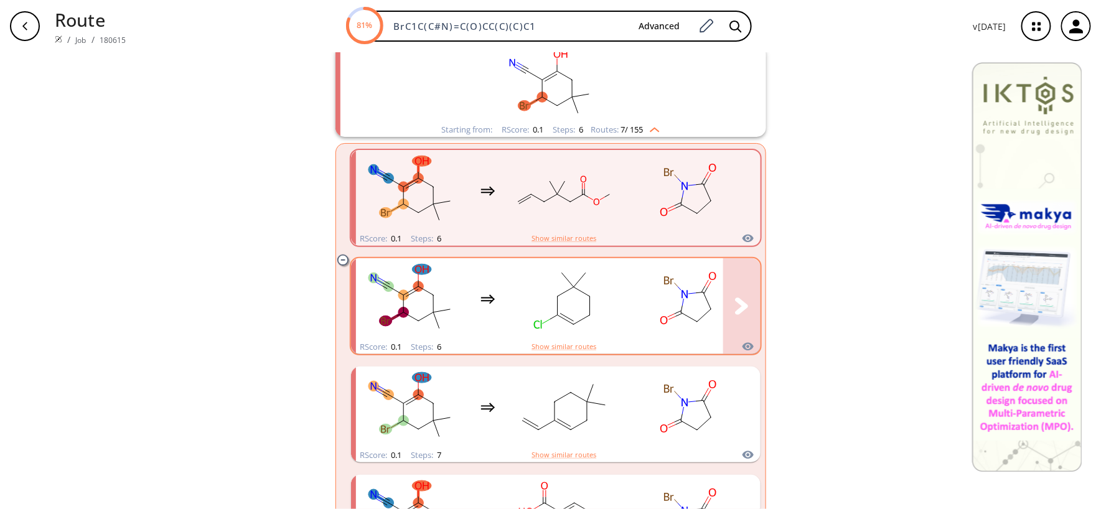
click at [577, 326] on rect "clusters" at bounding box center [564, 299] width 112 height 78
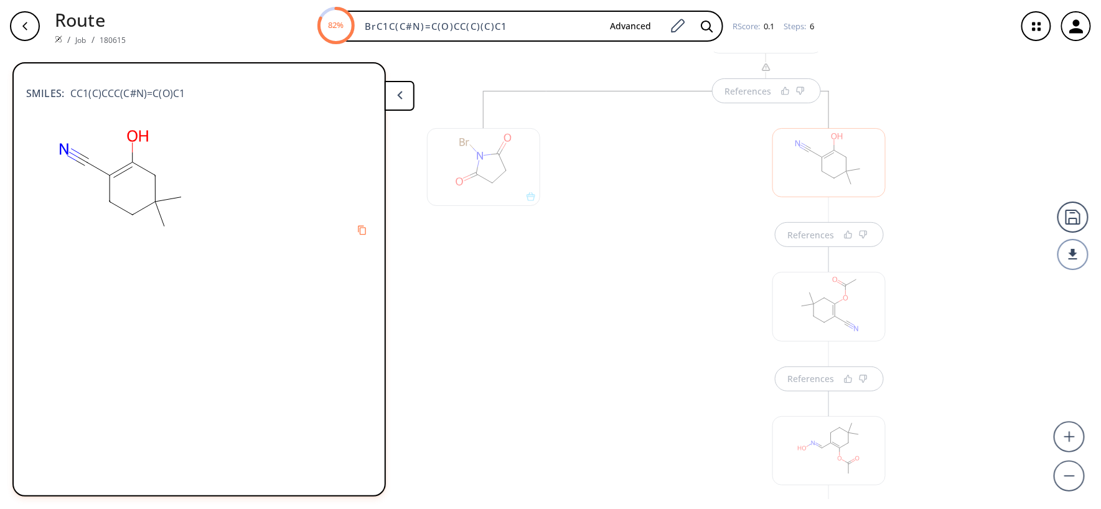
scroll to position [83, 0]
click at [843, 202] on div at bounding box center [828, 191] width 113 height 69
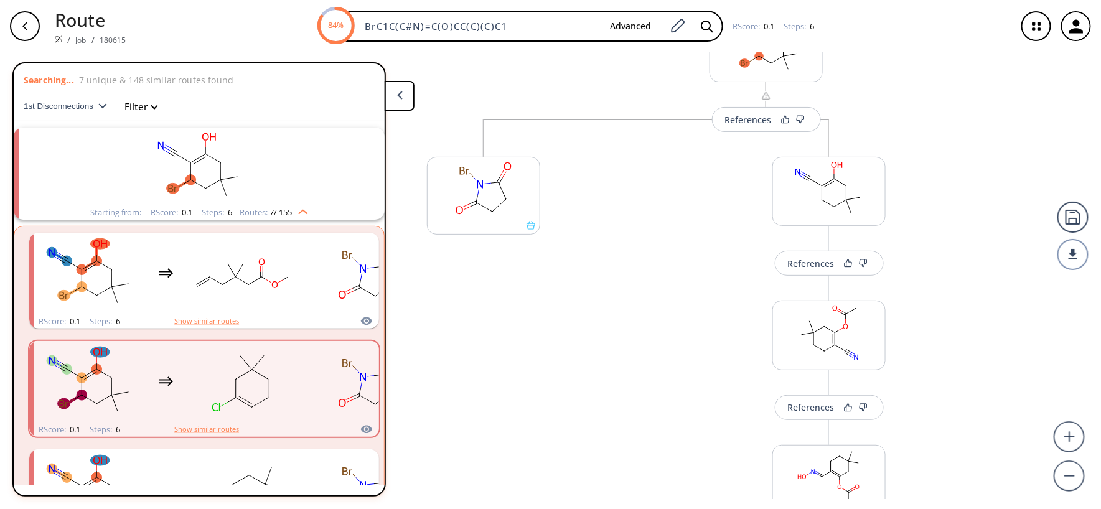
scroll to position [132, 0]
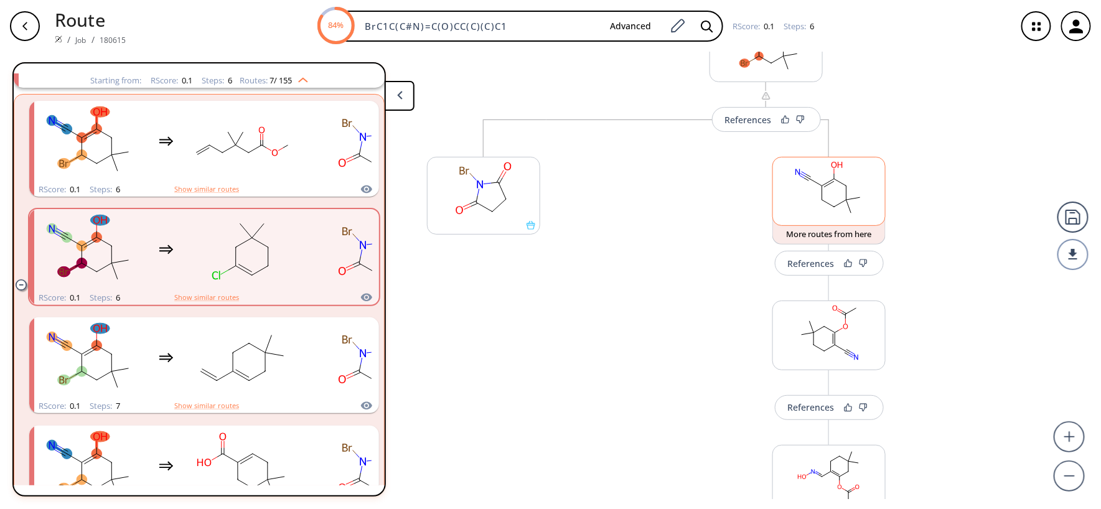
click at [829, 203] on rect at bounding box center [829, 188] width 112 height 63
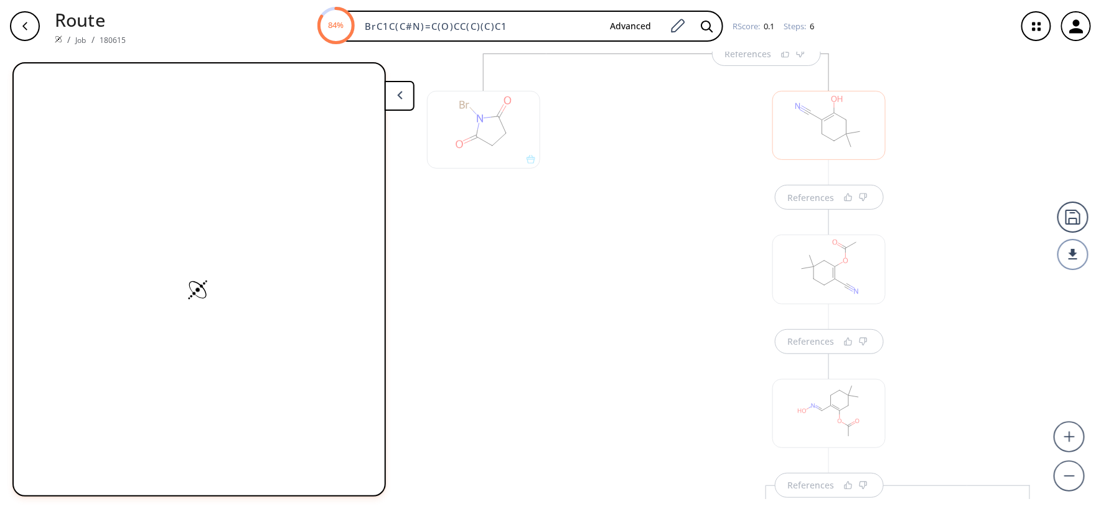
scroll to position [151, 0]
drag, startPoint x: 196, startPoint y: 104, endPoint x: 67, endPoint y: 98, distance: 128.9
click at [67, 98] on div "SMILES: CC1(C)CCC(C#N)=C(O)C1" at bounding box center [199, 97] width 346 height 49
copy span "CC1(C)CCC(C#N)=C(O)C1"
click at [464, 139] on div at bounding box center [483, 128] width 113 height 78
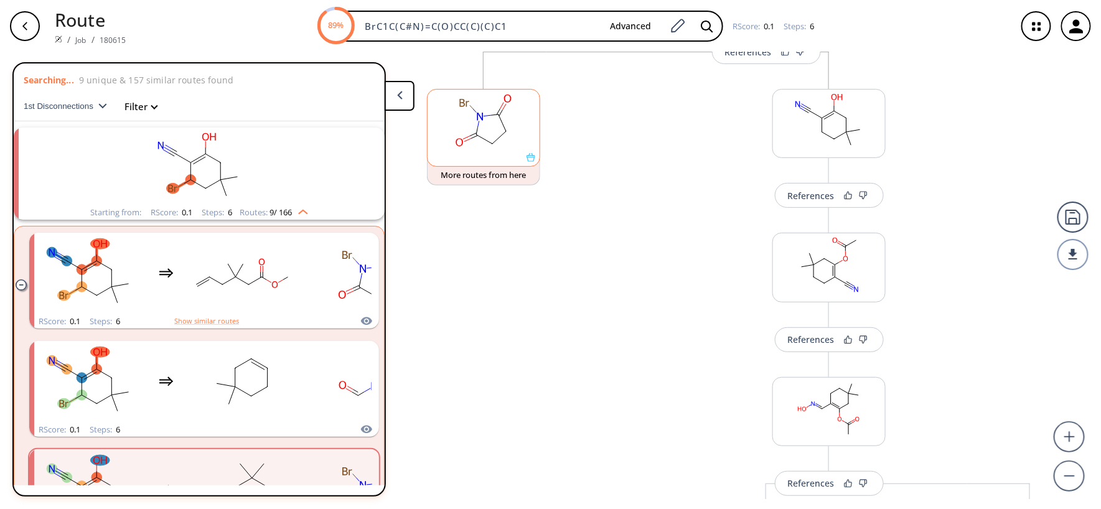
click at [488, 123] on rect at bounding box center [483, 121] width 112 height 63
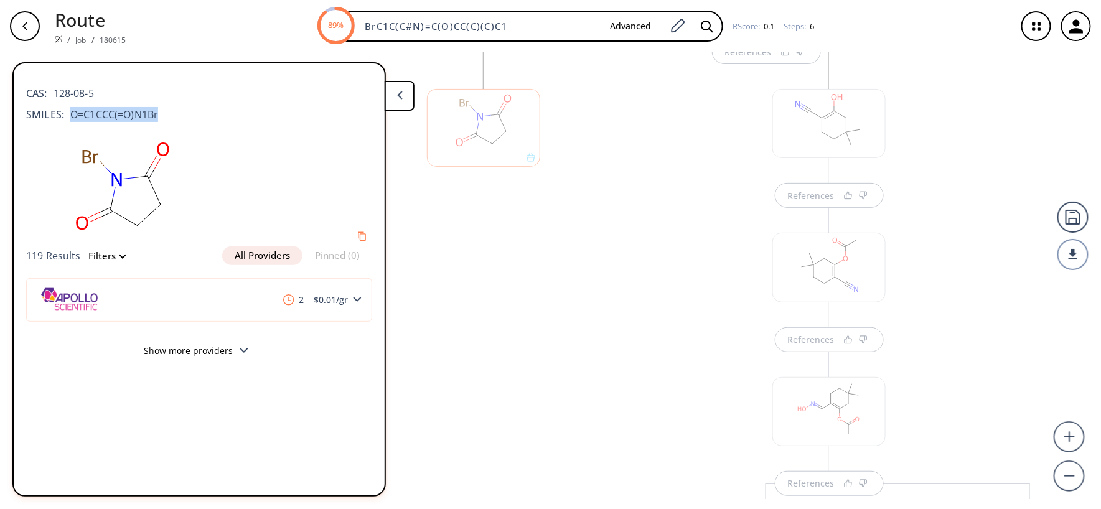
drag, startPoint x: 231, startPoint y: 110, endPoint x: 67, endPoint y: 108, distance: 164.3
click at [67, 108] on div "SMILES: O=C1CCC(=O)N1Br" at bounding box center [199, 114] width 346 height 15
copy span "O=C1CCC(=O)N1Br"
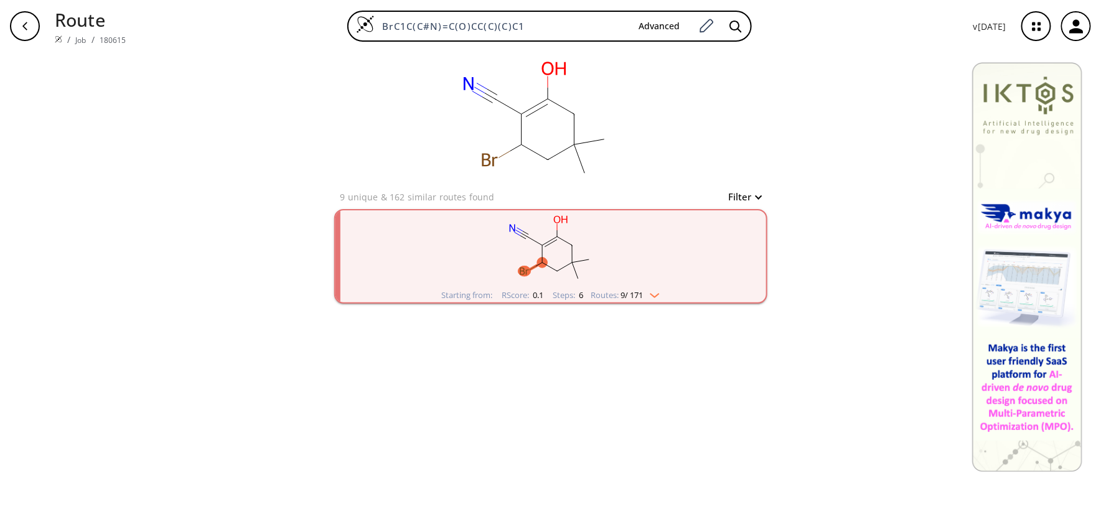
click at [567, 268] on rect "clusters" at bounding box center [551, 249] width 324 height 78
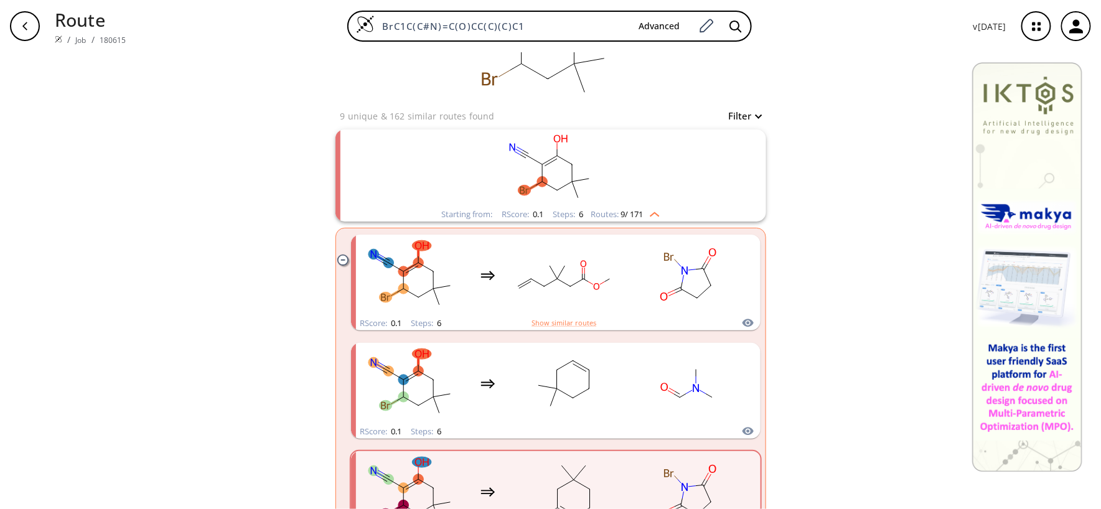
scroll to position [166, 0]
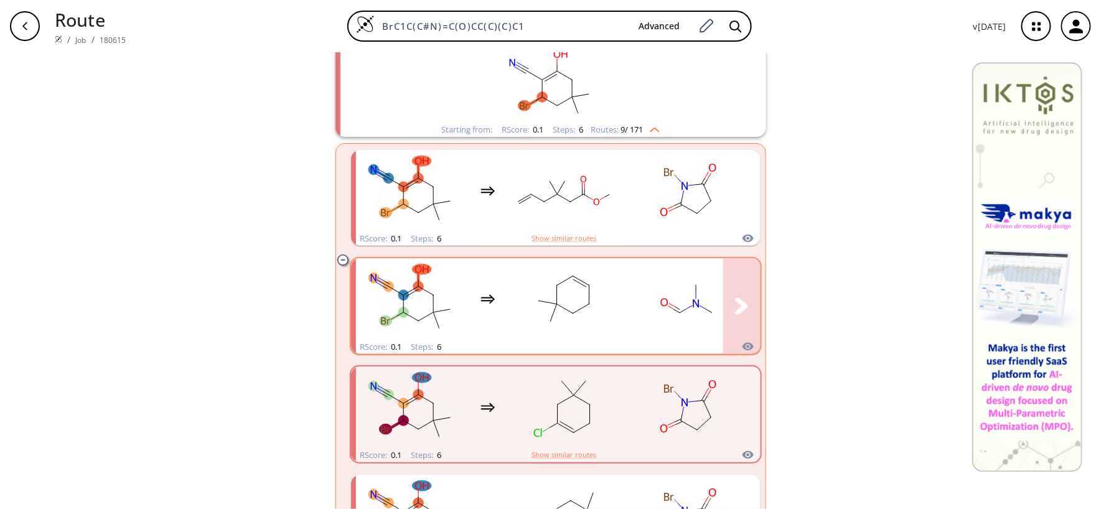
click at [567, 319] on ellipse "clusters" at bounding box center [572, 313] width 11 height 11
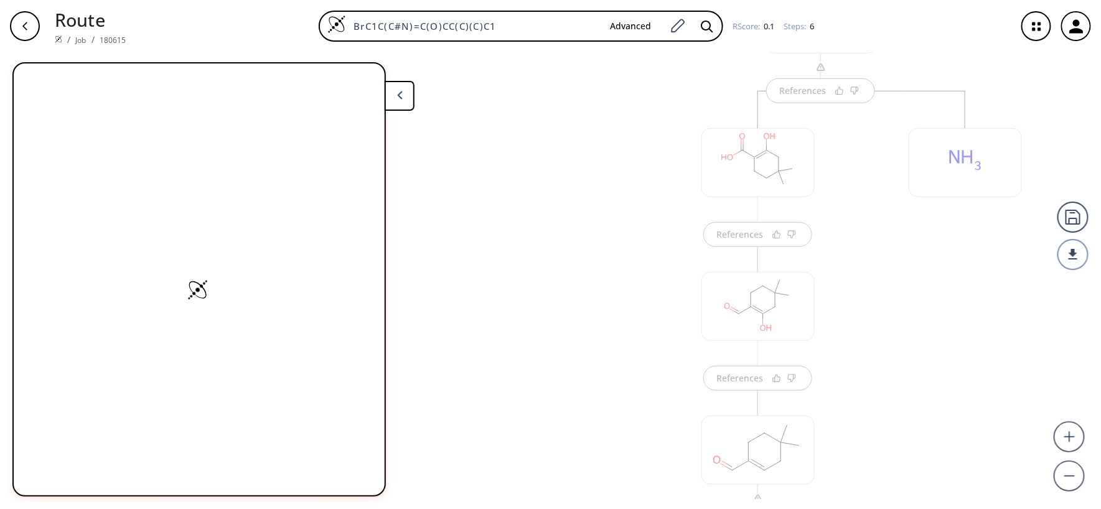
scroll to position [414, 0]
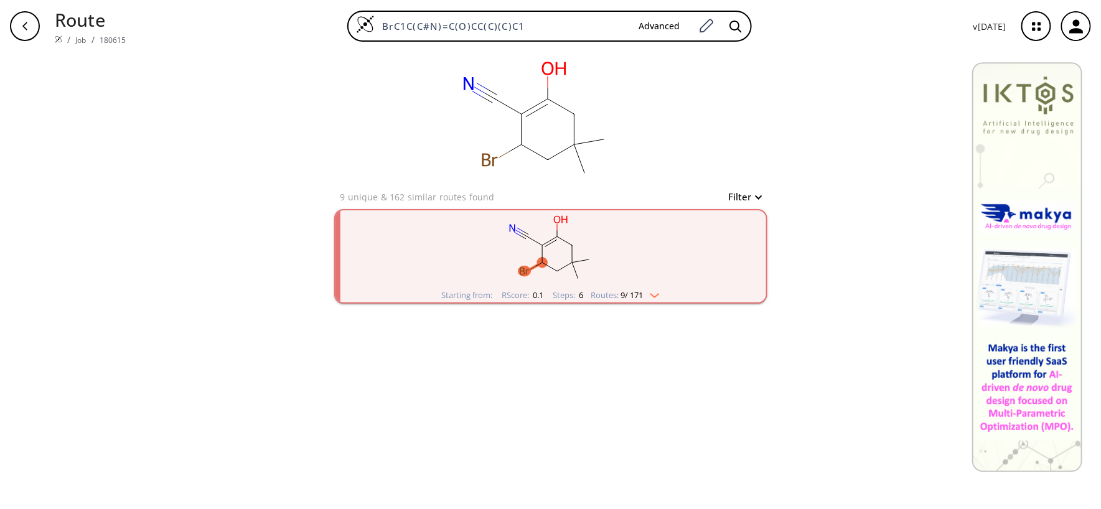
click at [521, 236] on icon "clusters" at bounding box center [523, 237] width 6 height 3
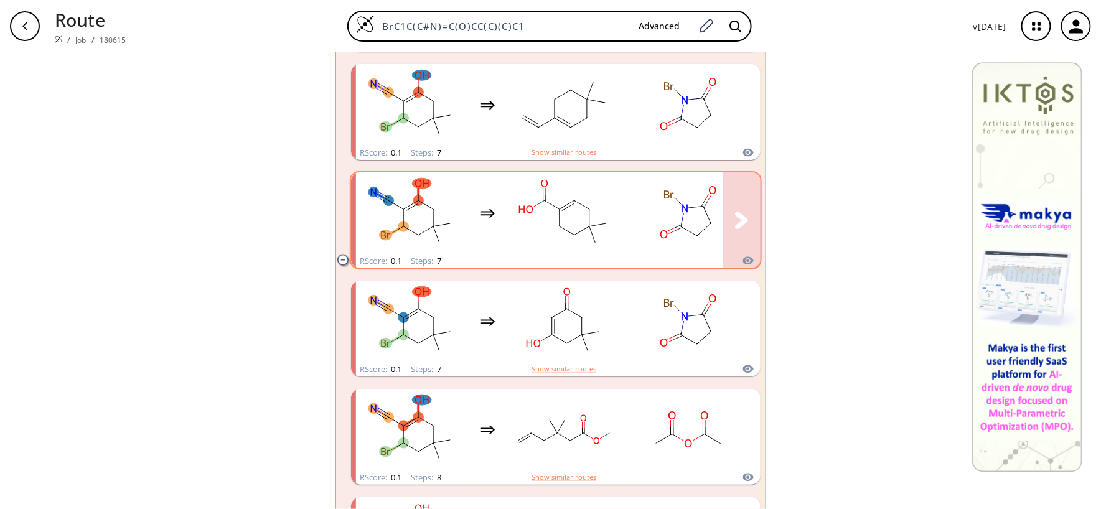
scroll to position [663, 0]
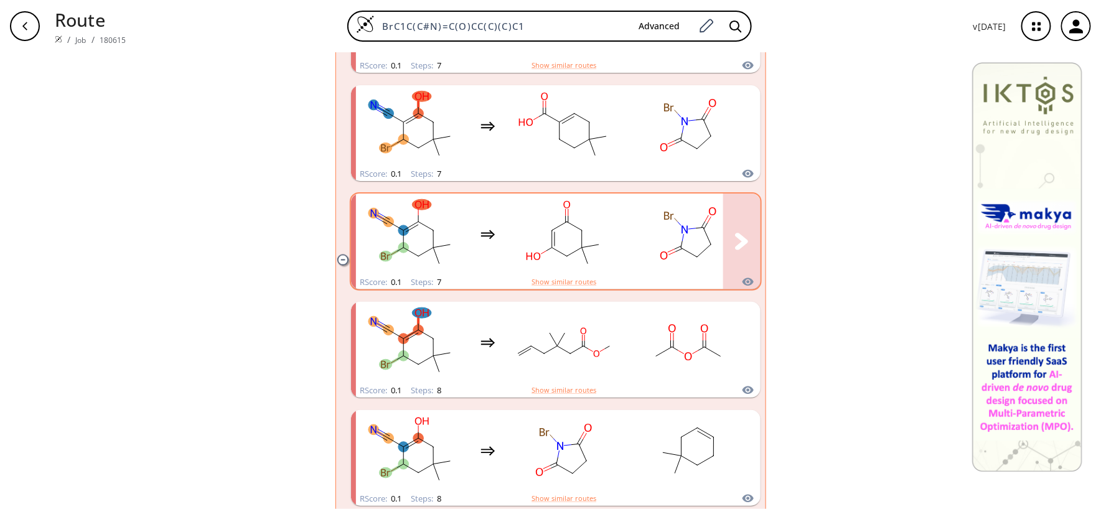
click at [561, 230] on rect "clusters" at bounding box center [564, 234] width 112 height 78
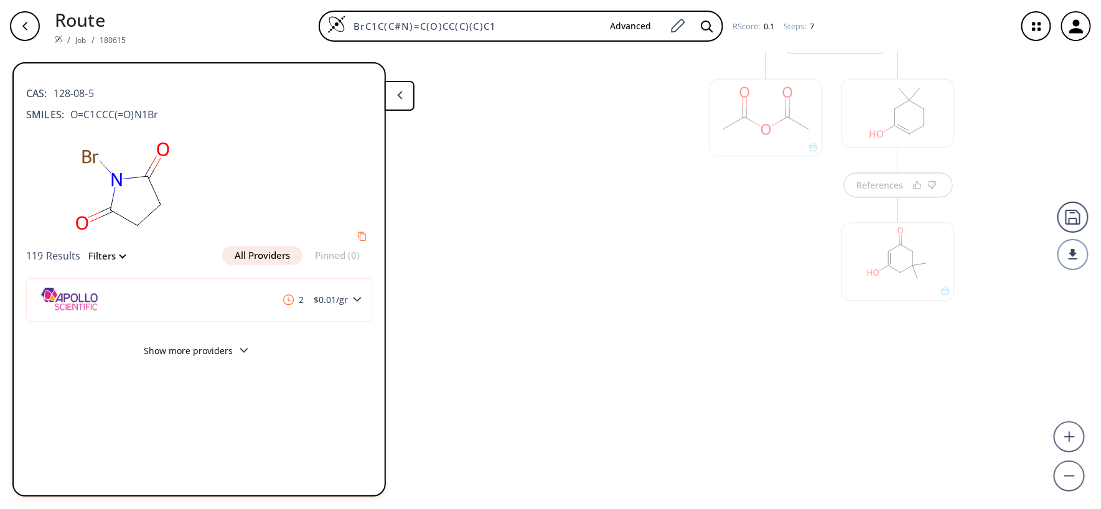
scroll to position [882, 0]
click at [868, 237] on div at bounding box center [897, 261] width 113 height 78
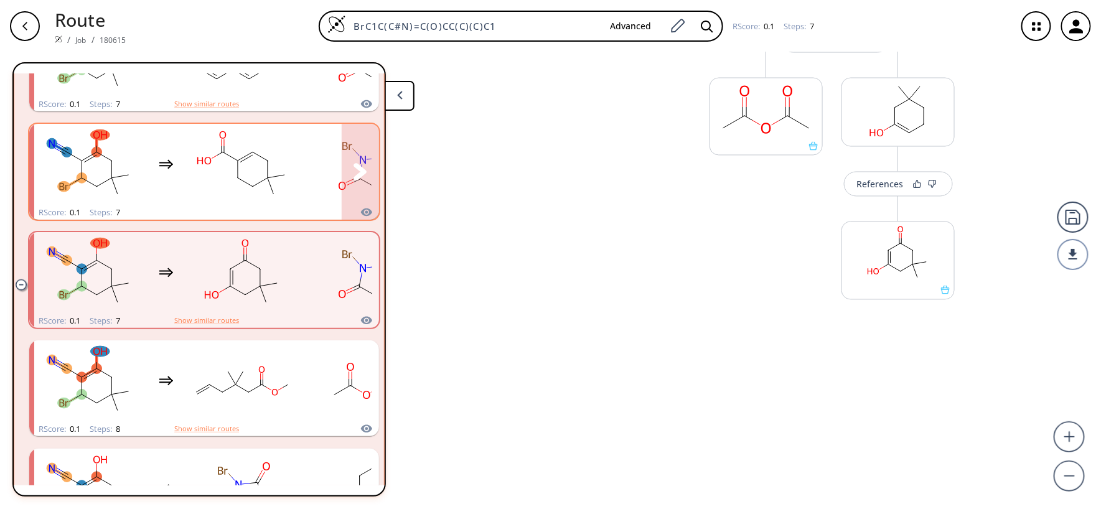
scroll to position [550, 0]
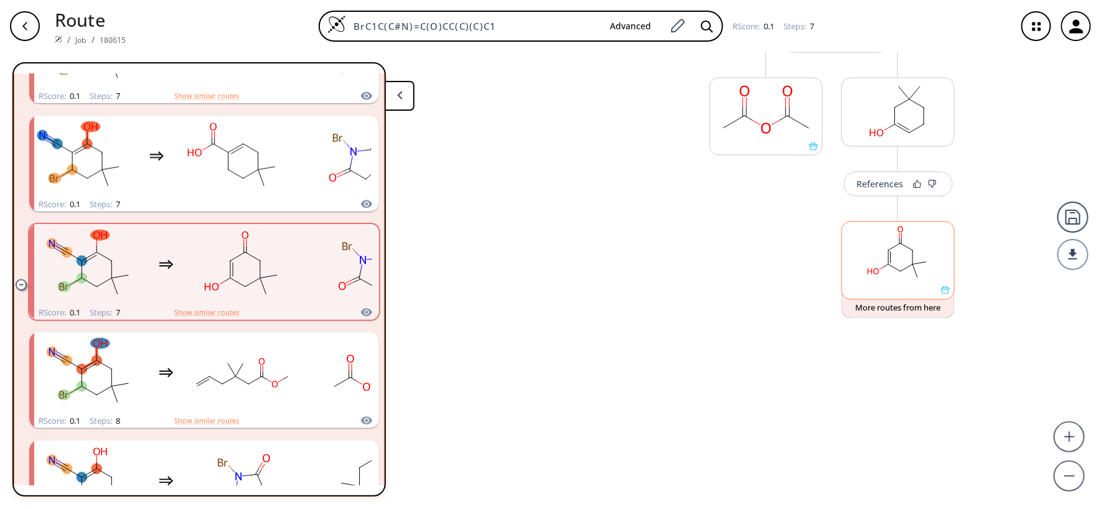
click at [878, 266] on rect at bounding box center [898, 253] width 112 height 63
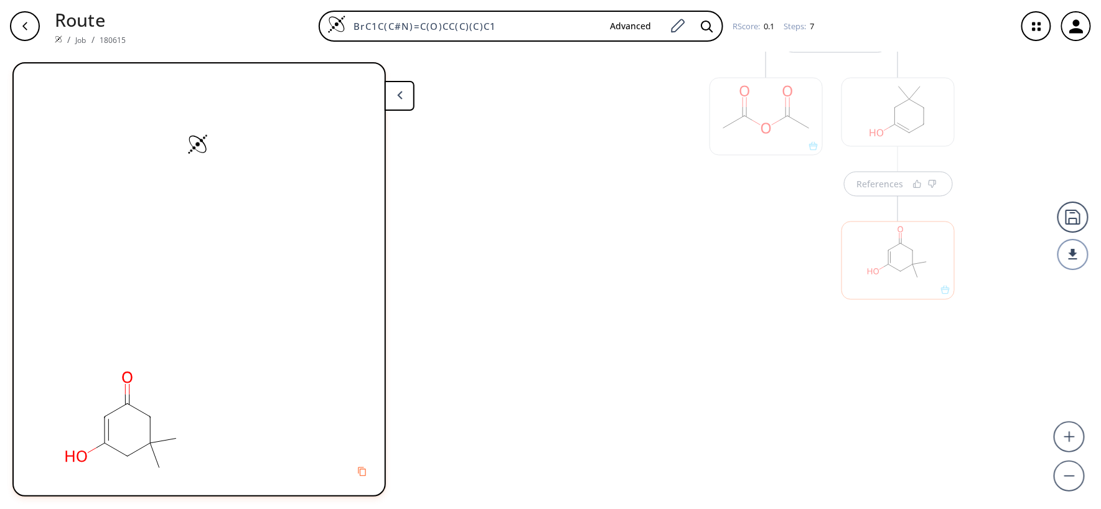
scroll to position [0, 0]
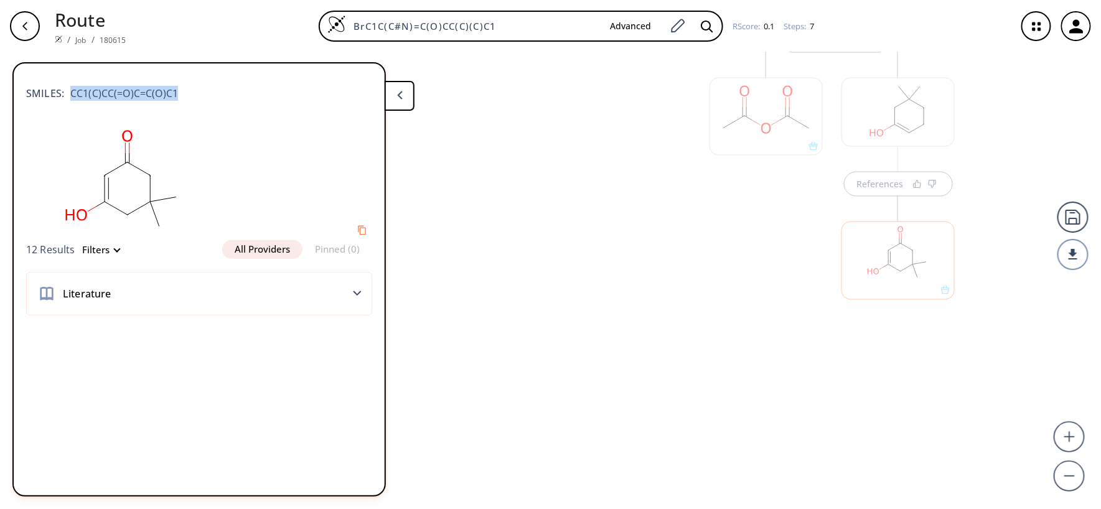
drag, startPoint x: 189, startPoint y: 94, endPoint x: 67, endPoint y: 96, distance: 122.0
click at [67, 96] on div "SMILES: CC1(C)CC(=O)C=C(O)C1" at bounding box center [199, 86] width 346 height 27
copy span "CC1(C)CC(=O)C=C(O)C1"
click at [824, 151] on div at bounding box center [834, 138] width 113 height 69
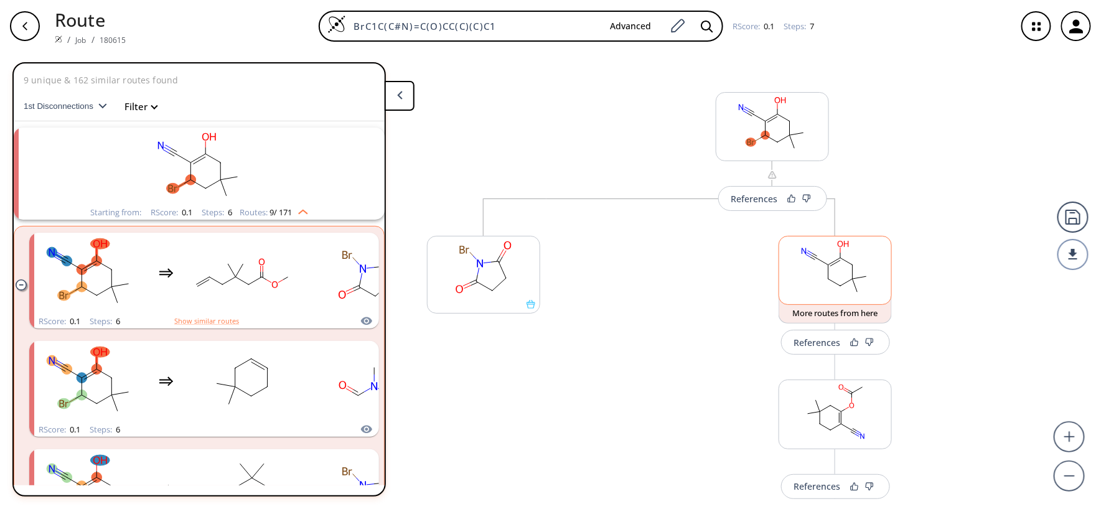
scroll to position [0, 0]
click at [824, 151] on rect at bounding box center [772, 127] width 112 height 63
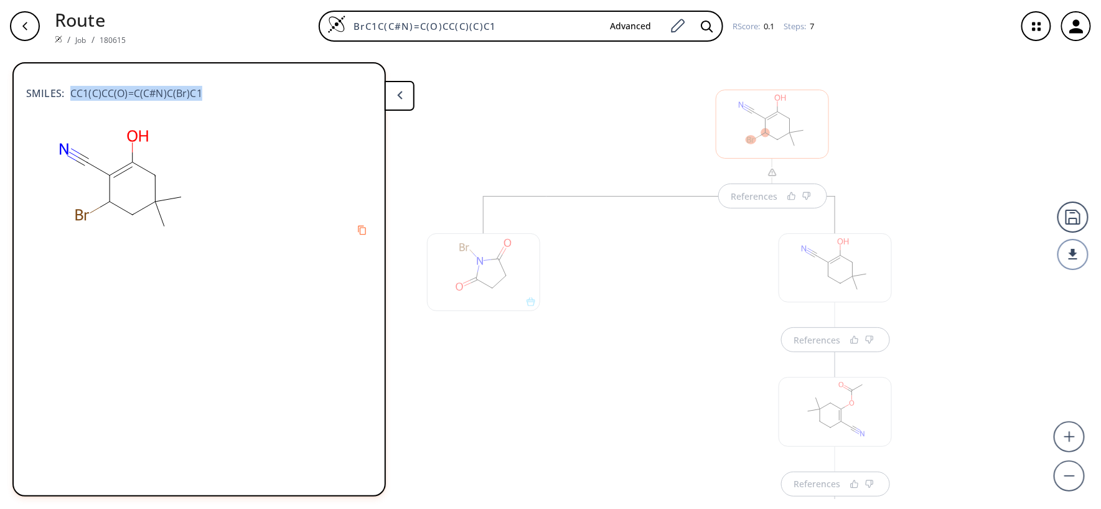
drag, startPoint x: 159, startPoint y: 98, endPoint x: 67, endPoint y: 101, distance: 92.1
click at [67, 101] on div "SMILES: CC1(C)CC(O)=C(C#N)C(Br)C1" at bounding box center [199, 97] width 346 height 49
copy span "CC1(C)CC(O)=C(C#N)C(Br)C1"
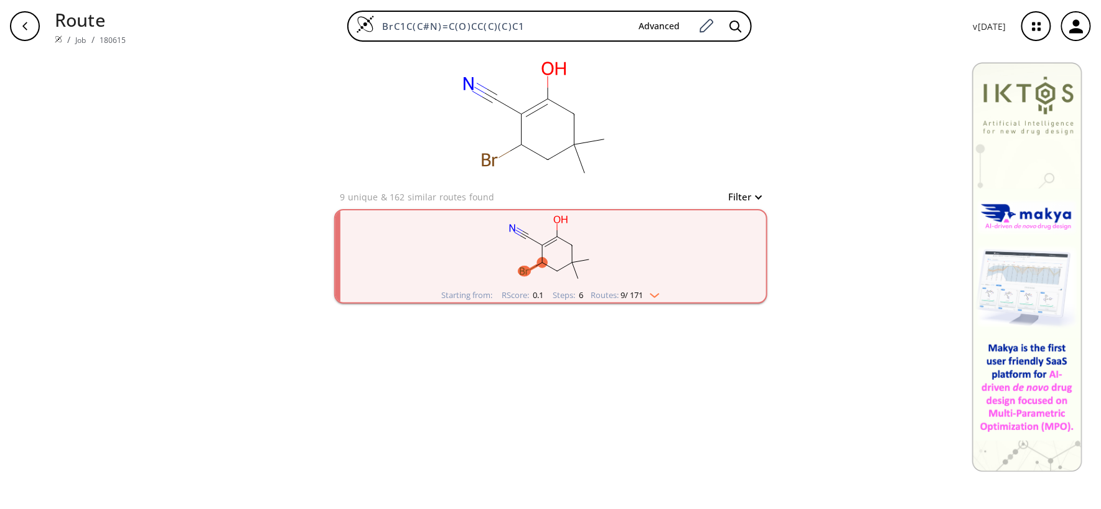
click at [509, 266] on rect "clusters" at bounding box center [551, 249] width 324 height 78
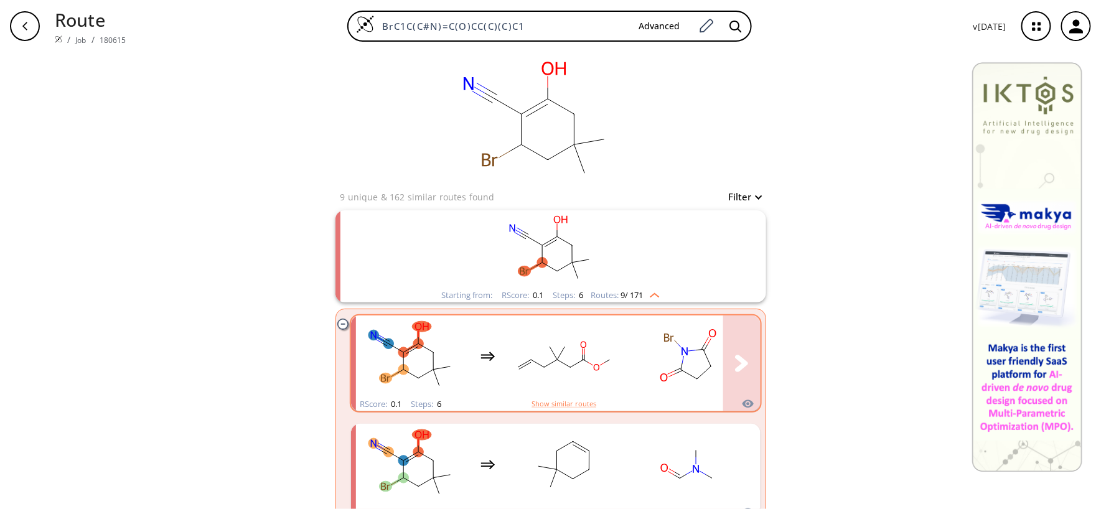
scroll to position [83, 0]
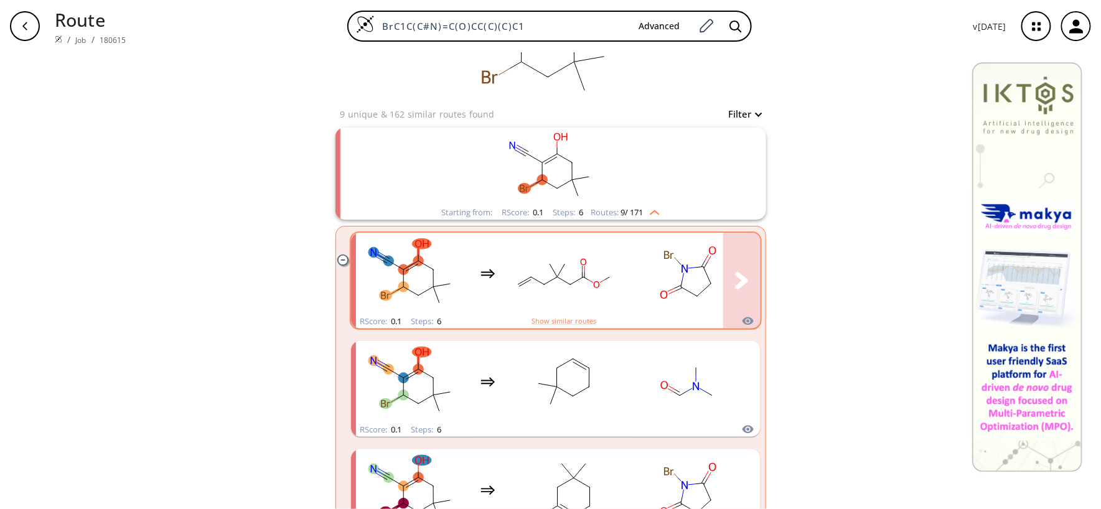
click at [592, 277] on rect "clusters" at bounding box center [564, 274] width 112 height 78
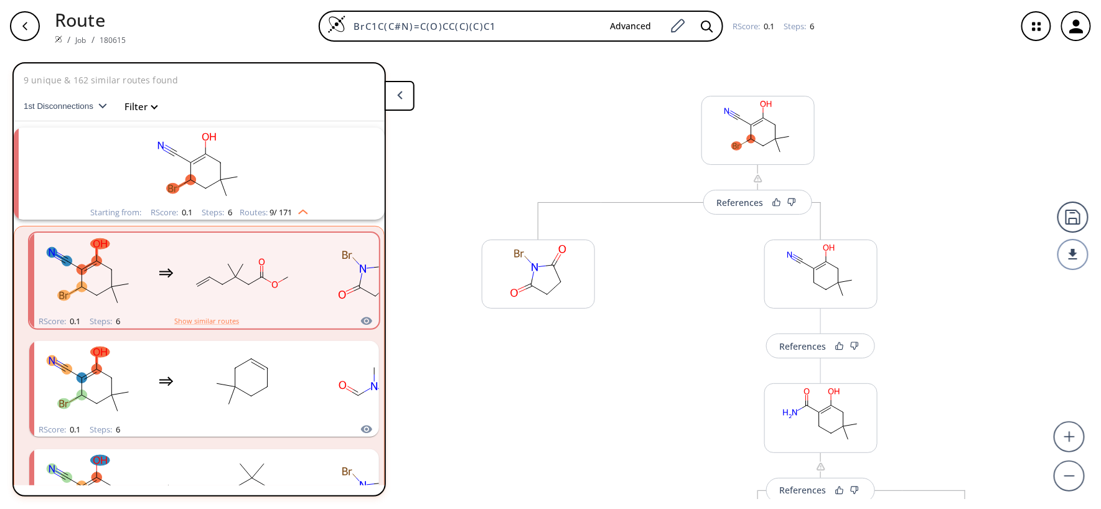
scroll to position [27, 0]
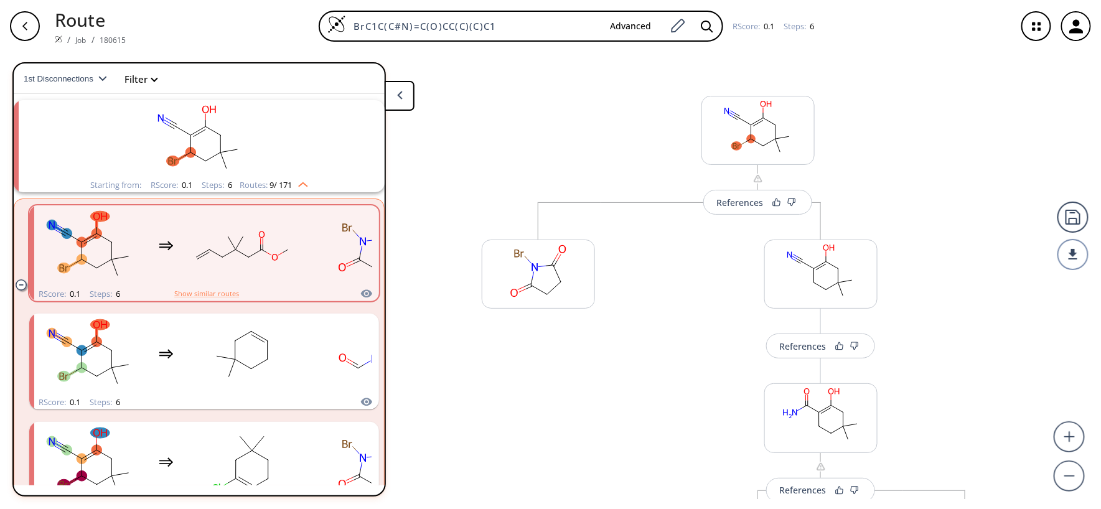
click at [747, 210] on button "References" at bounding box center [757, 202] width 109 height 25
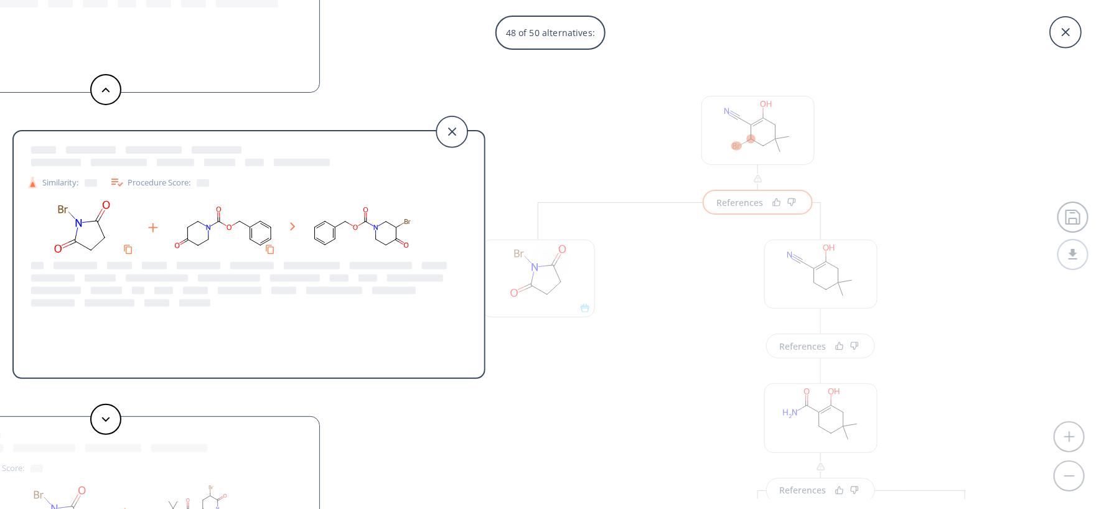
click at [758, 383] on div "48 of 50 alternatives: Similarity: Procedure Score: Similarity: Procedure Score…" at bounding box center [550, 254] width 1101 height 509
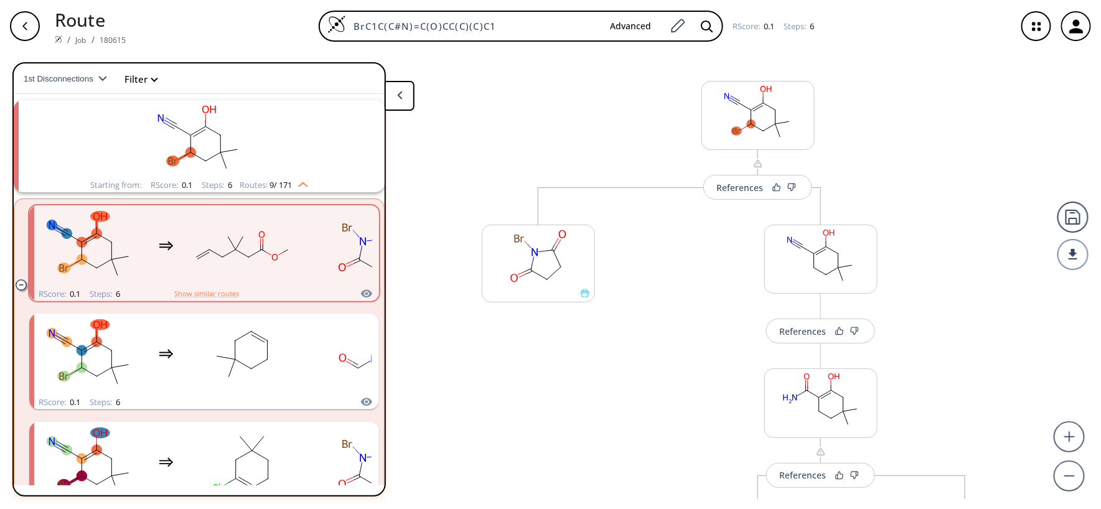
scroll to position [0, 0]
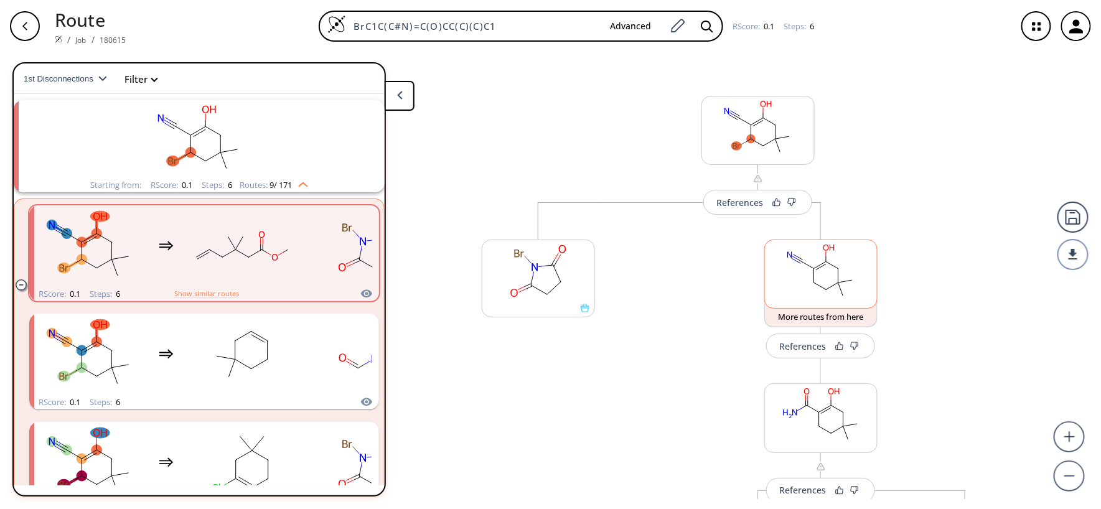
drag, startPoint x: 791, startPoint y: 273, endPoint x: 792, endPoint y: 279, distance: 6.3
click at [792, 279] on div "References More routes from here More routes from here References More routes f…" at bounding box center [550, 275] width 1101 height 447
click at [792, 279] on rect at bounding box center [821, 271] width 112 height 63
